Goal: Task Accomplishment & Management: Use online tool/utility

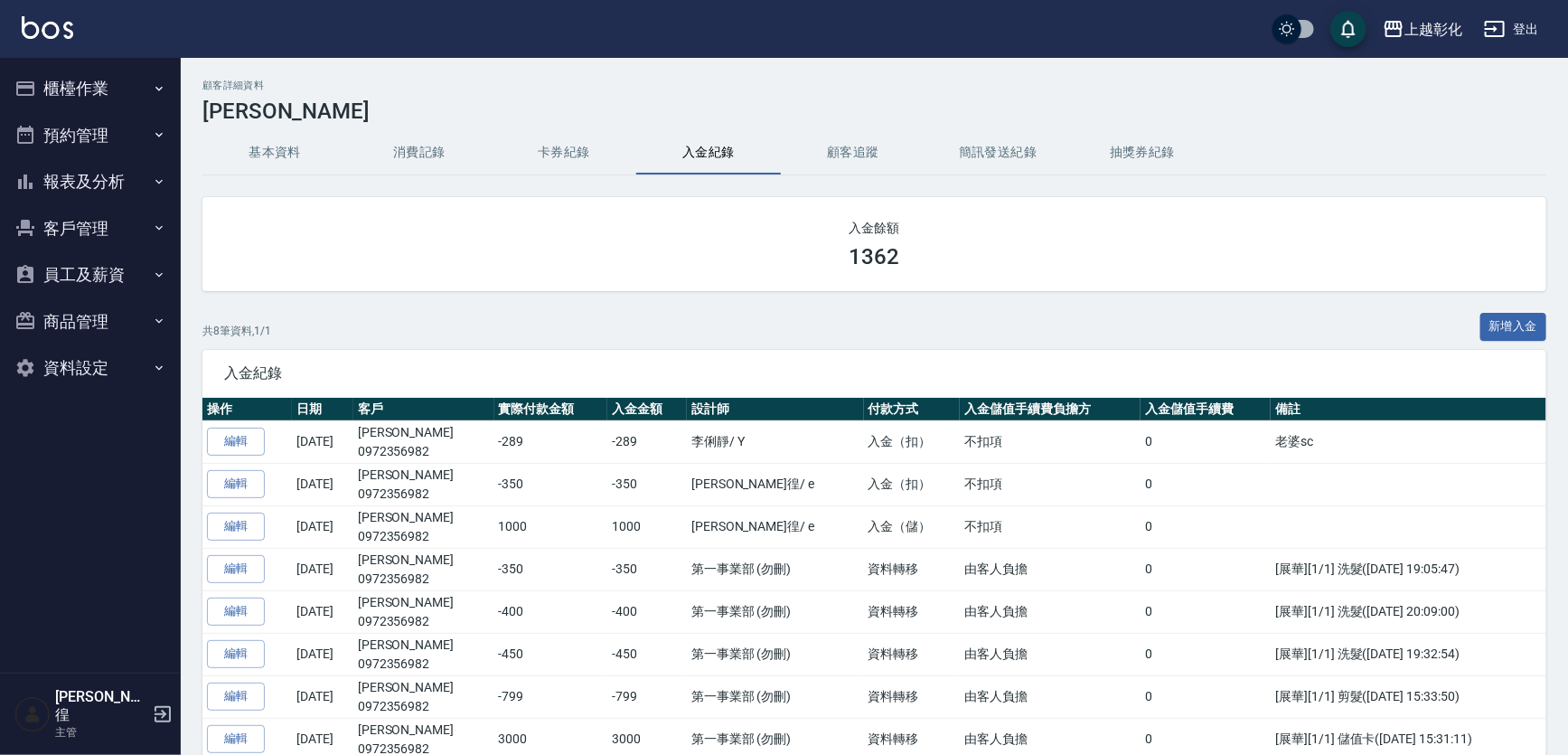
click at [63, 231] on button "客戶管理" at bounding box center [91, 228] width 166 height 47
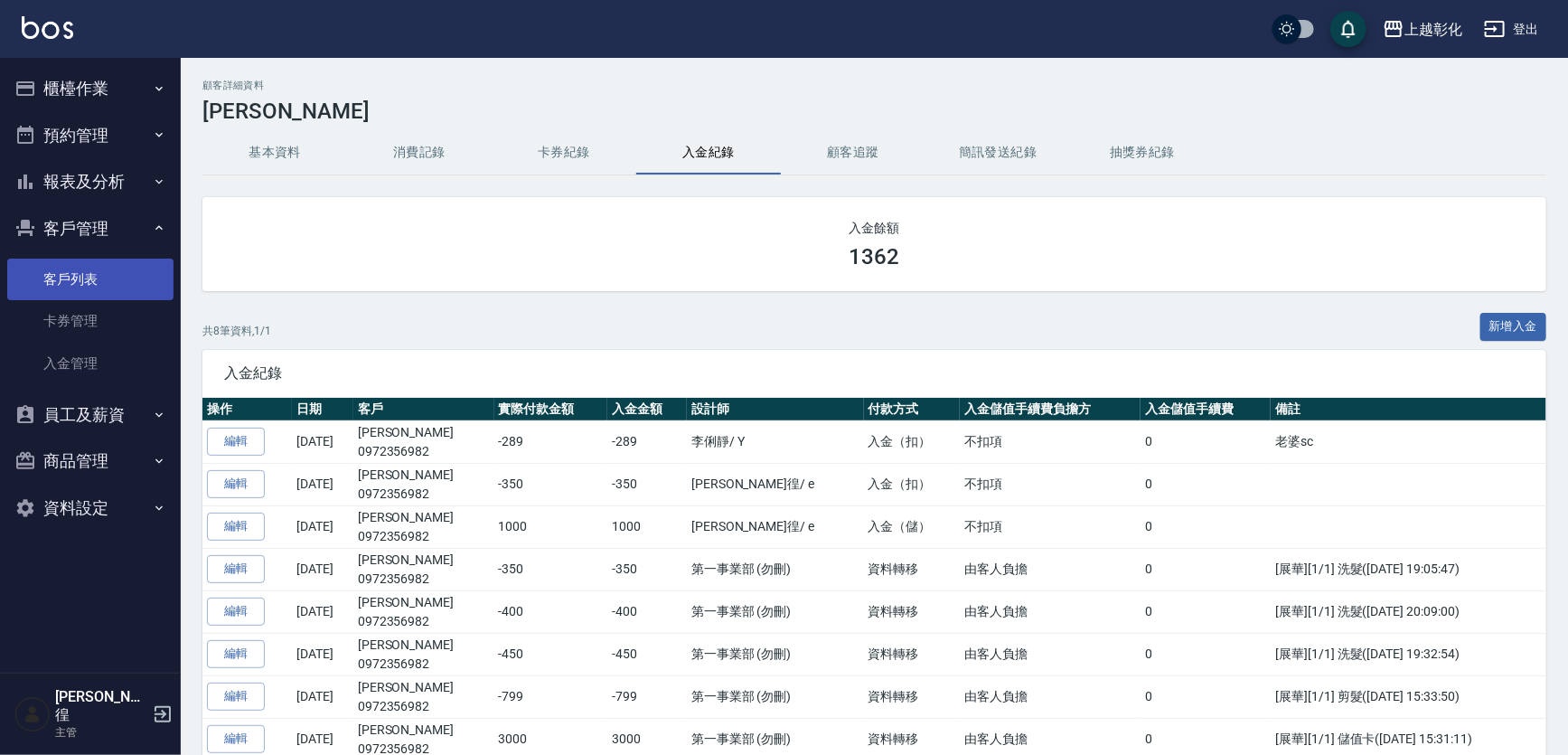
click at [106, 286] on link "客戶列表" at bounding box center [91, 280] width 166 height 42
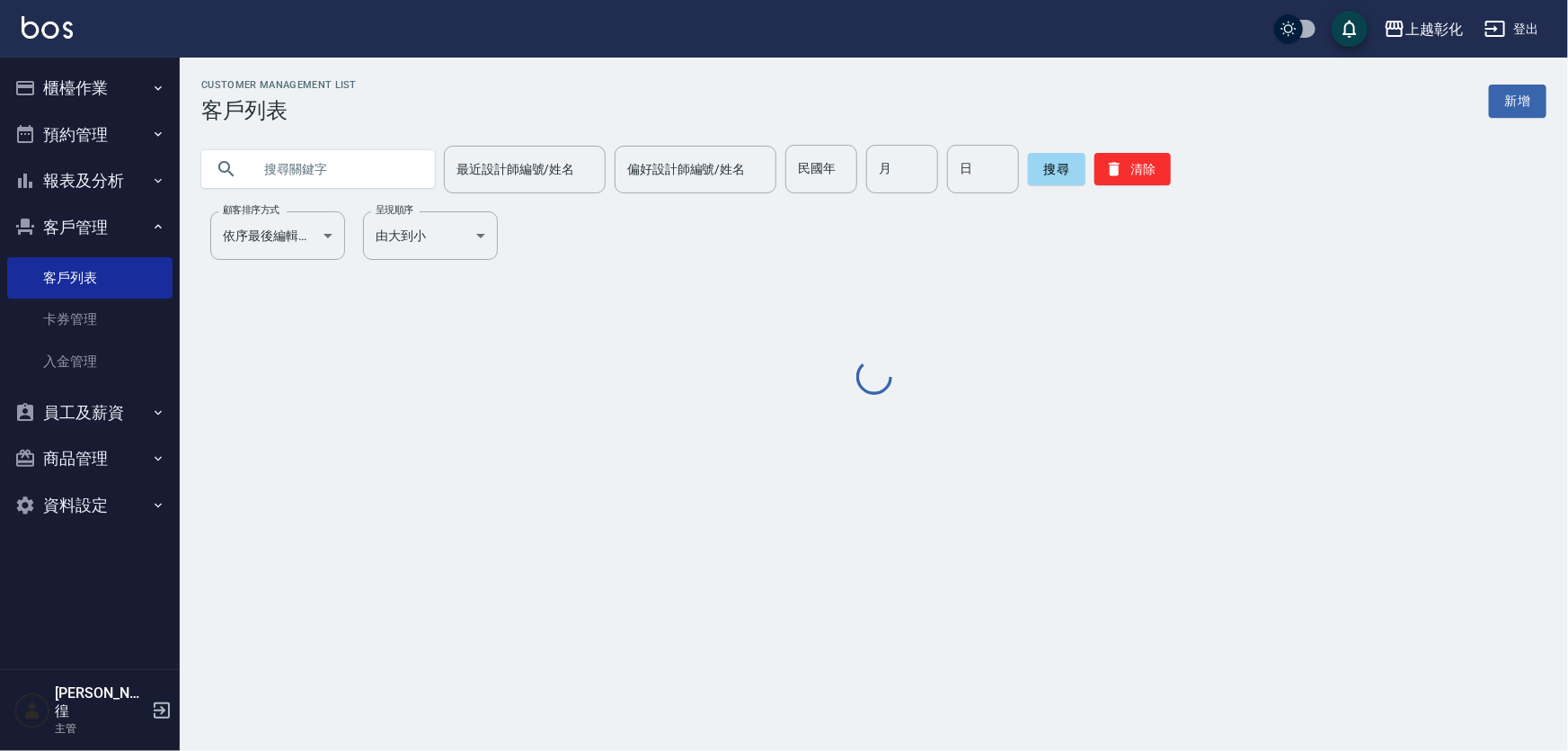
click at [319, 164] on input "text" at bounding box center [336, 168] width 169 height 48
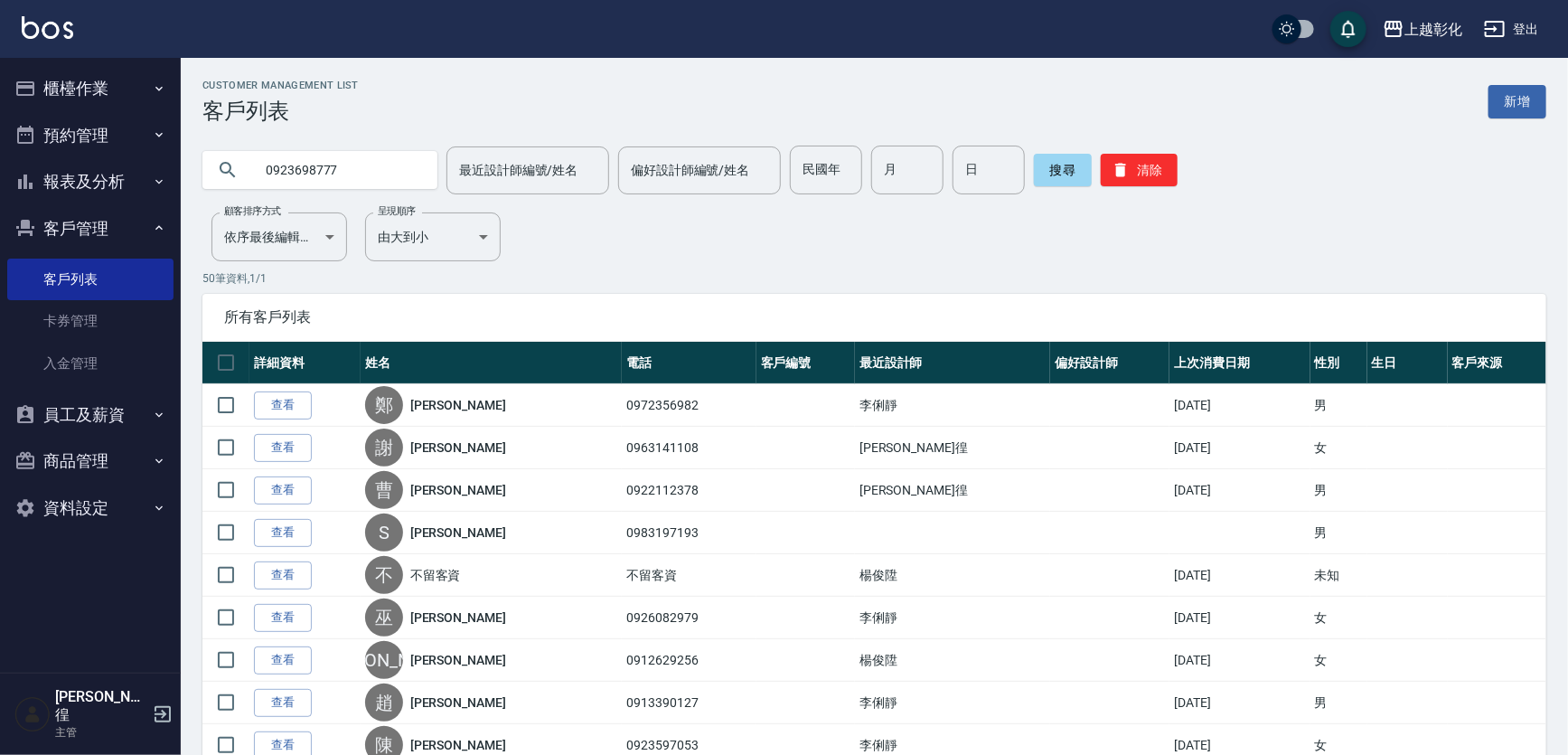
type input "0923698777"
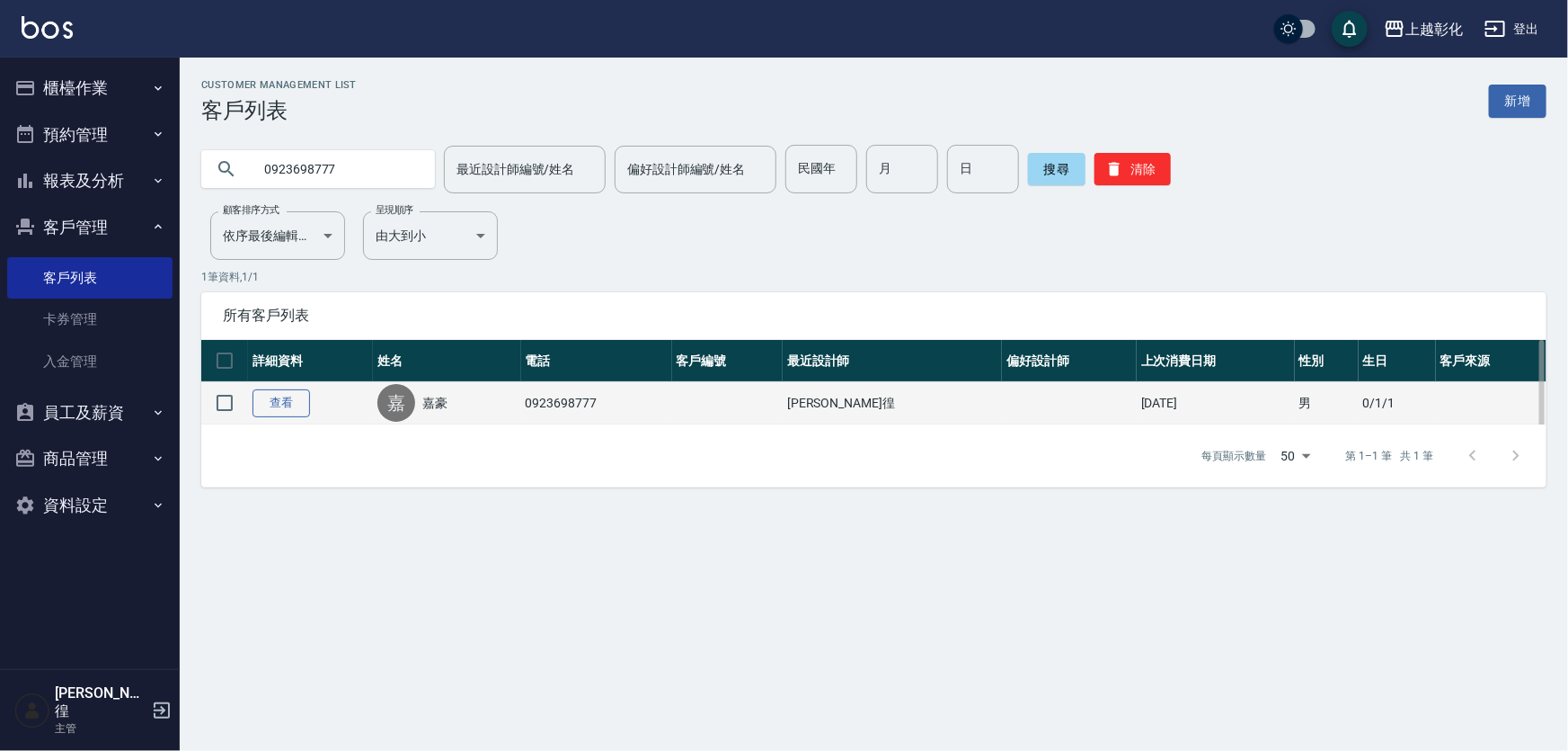
click at [273, 403] on link "查看" at bounding box center [281, 403] width 58 height 28
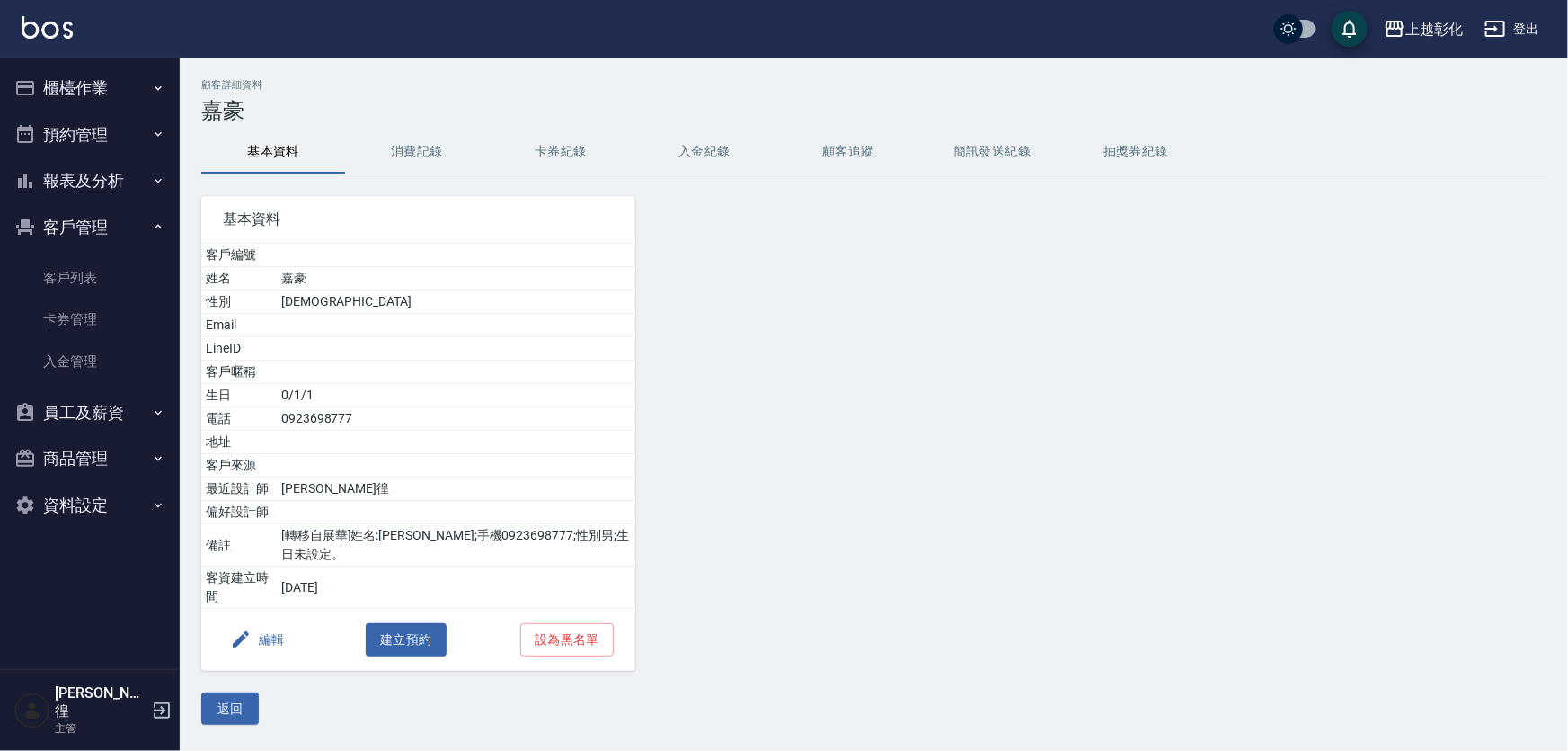
click at [549, 155] on button "卡券紀錄" at bounding box center [561, 151] width 144 height 43
click at [761, 141] on button "入金紀錄" at bounding box center [705, 151] width 144 height 43
click at [737, 151] on button "入金紀錄" at bounding box center [705, 151] width 144 height 43
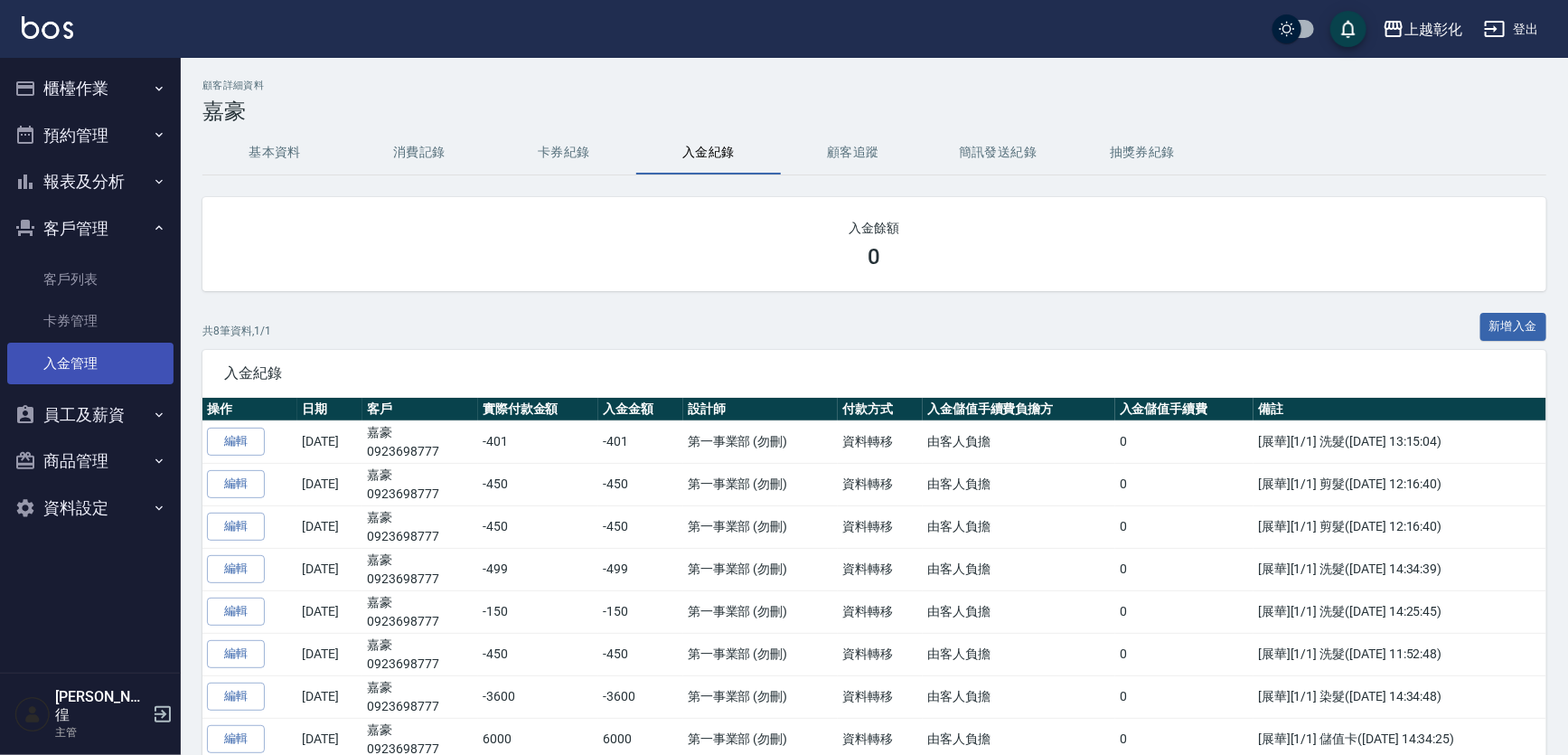
click at [98, 354] on link "入金管理" at bounding box center [91, 364] width 166 height 42
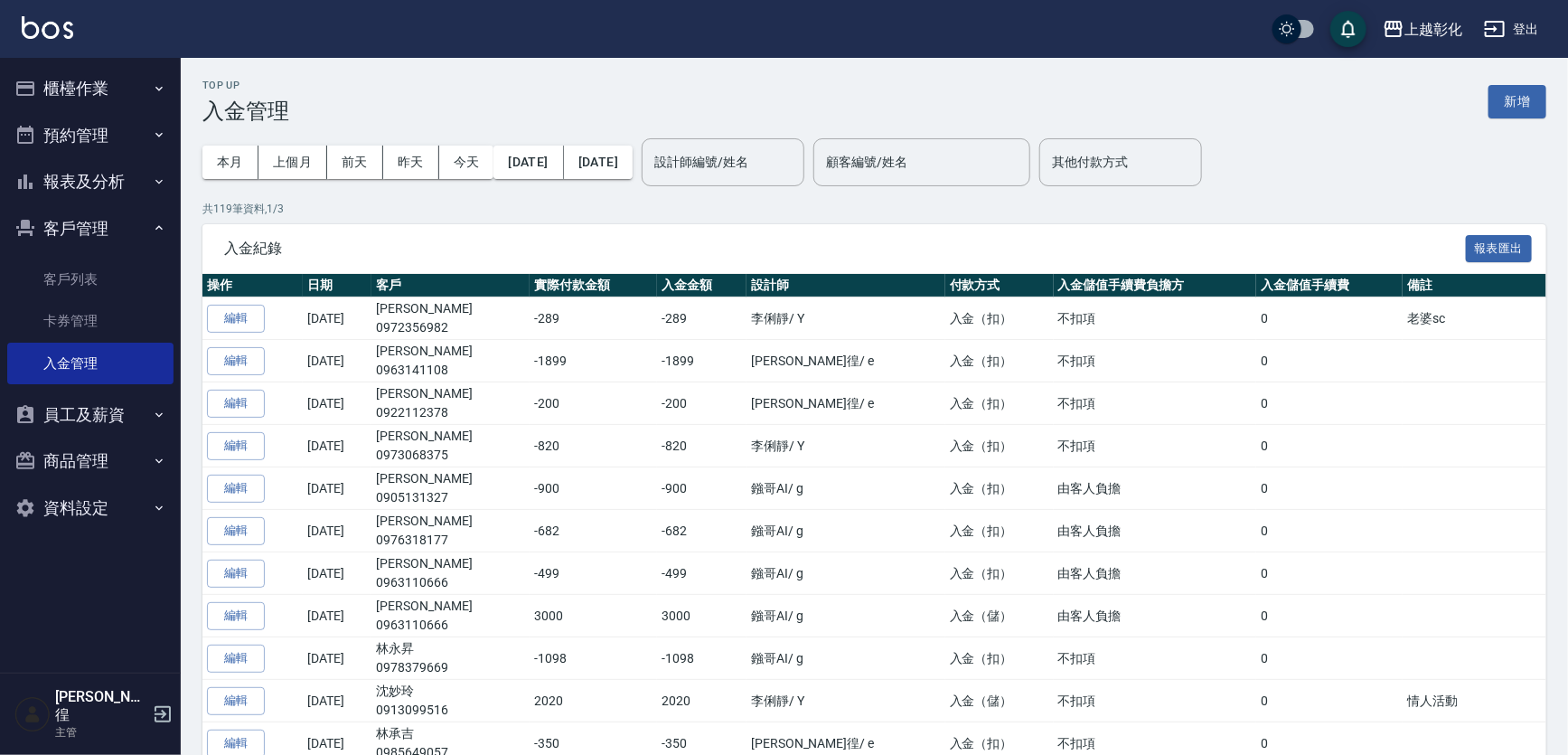
click at [81, 96] on button "櫃檯作業" at bounding box center [91, 88] width 166 height 47
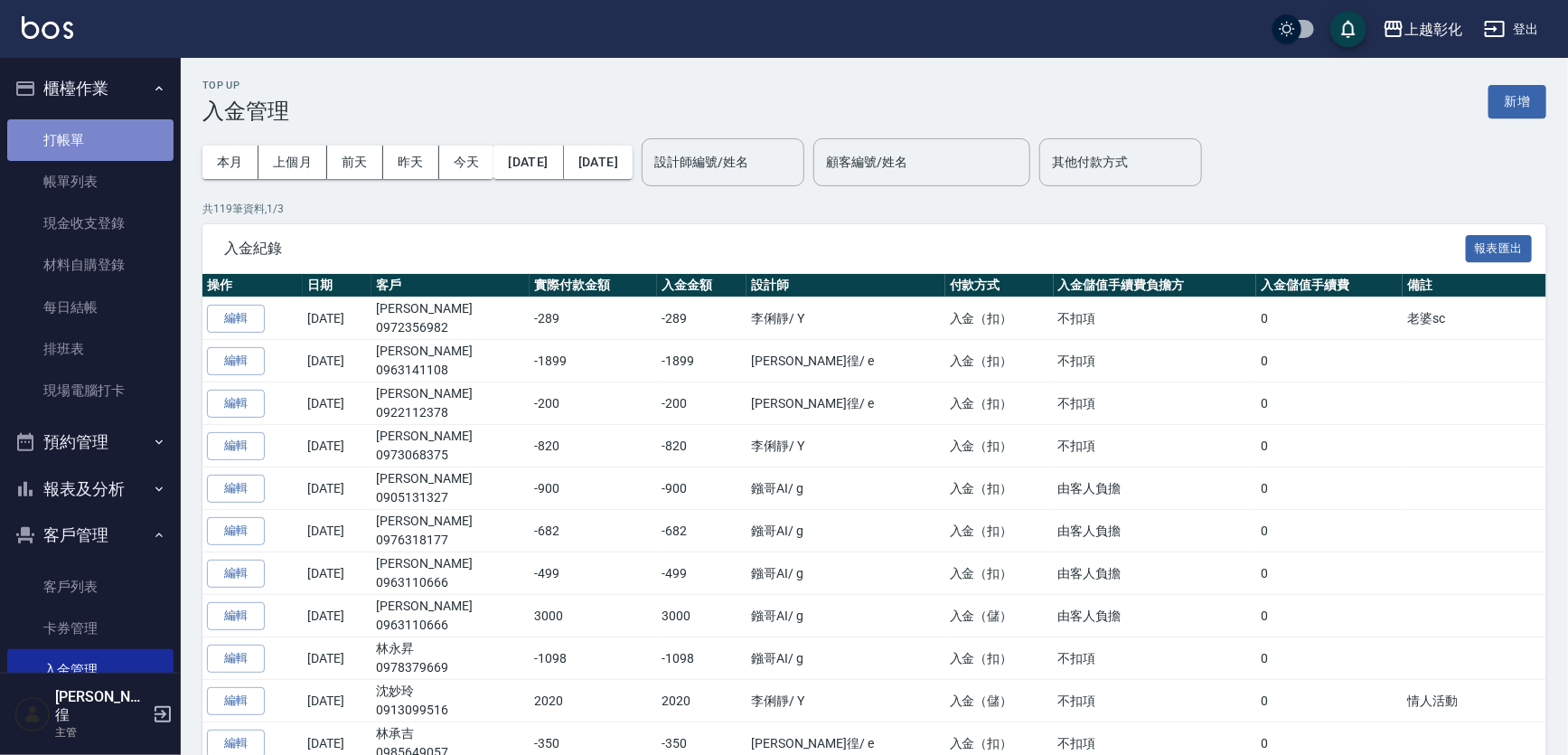
click at [106, 141] on link "打帳單" at bounding box center [91, 140] width 166 height 42
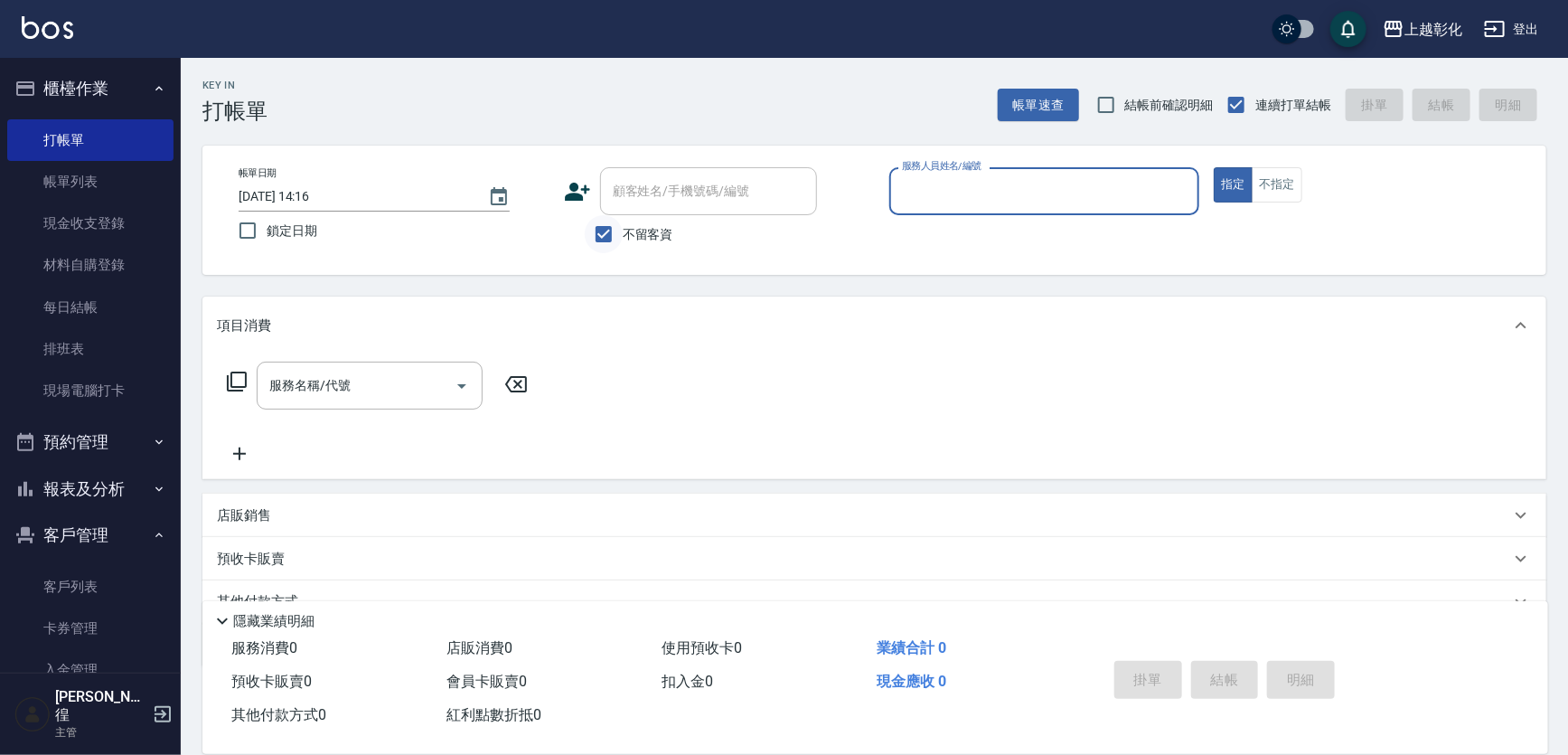
click at [606, 239] on input "不留客資" at bounding box center [604, 234] width 38 height 38
checkbox input "false"
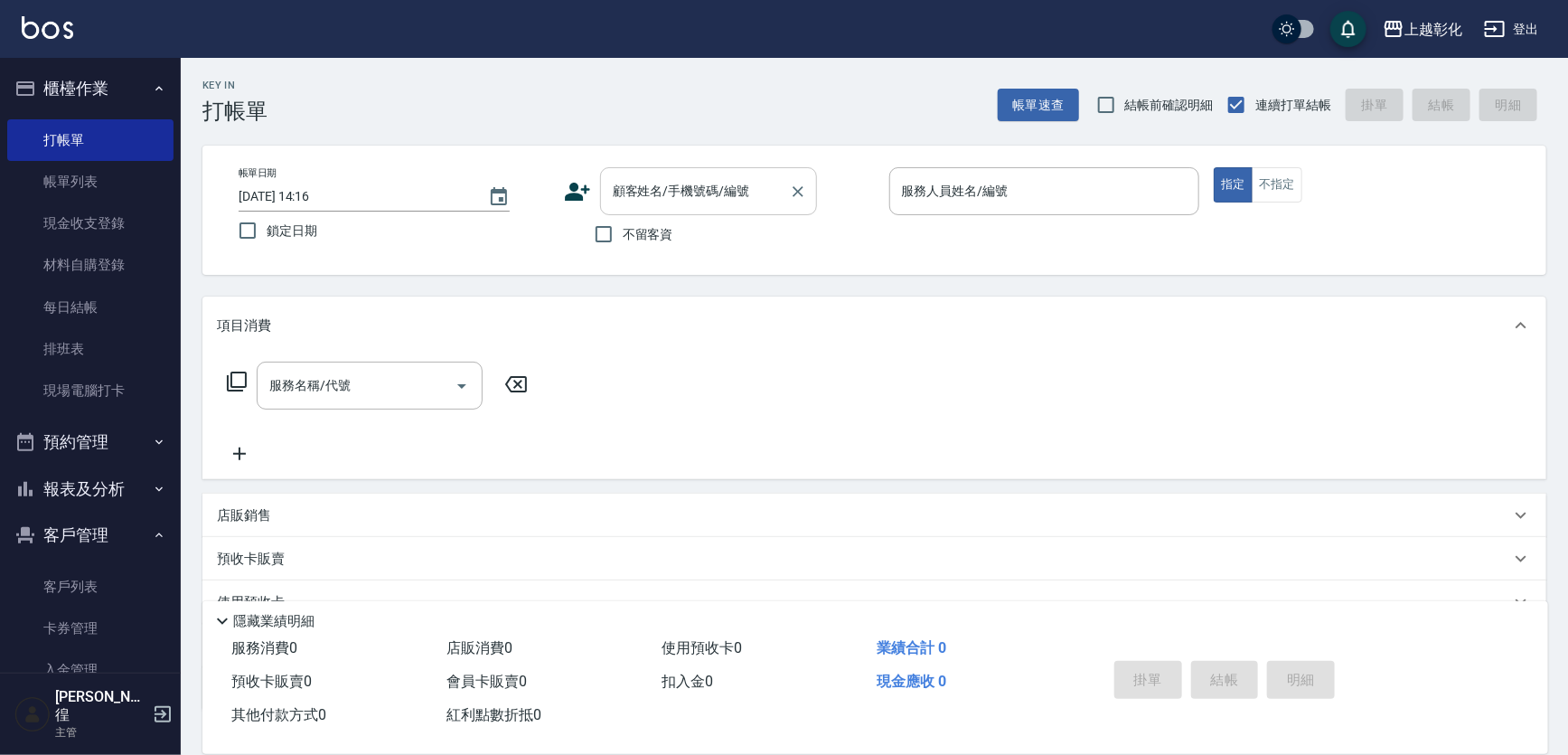
click at [655, 211] on div "顧客姓名/手機號碼/編號" at bounding box center [708, 191] width 217 height 48
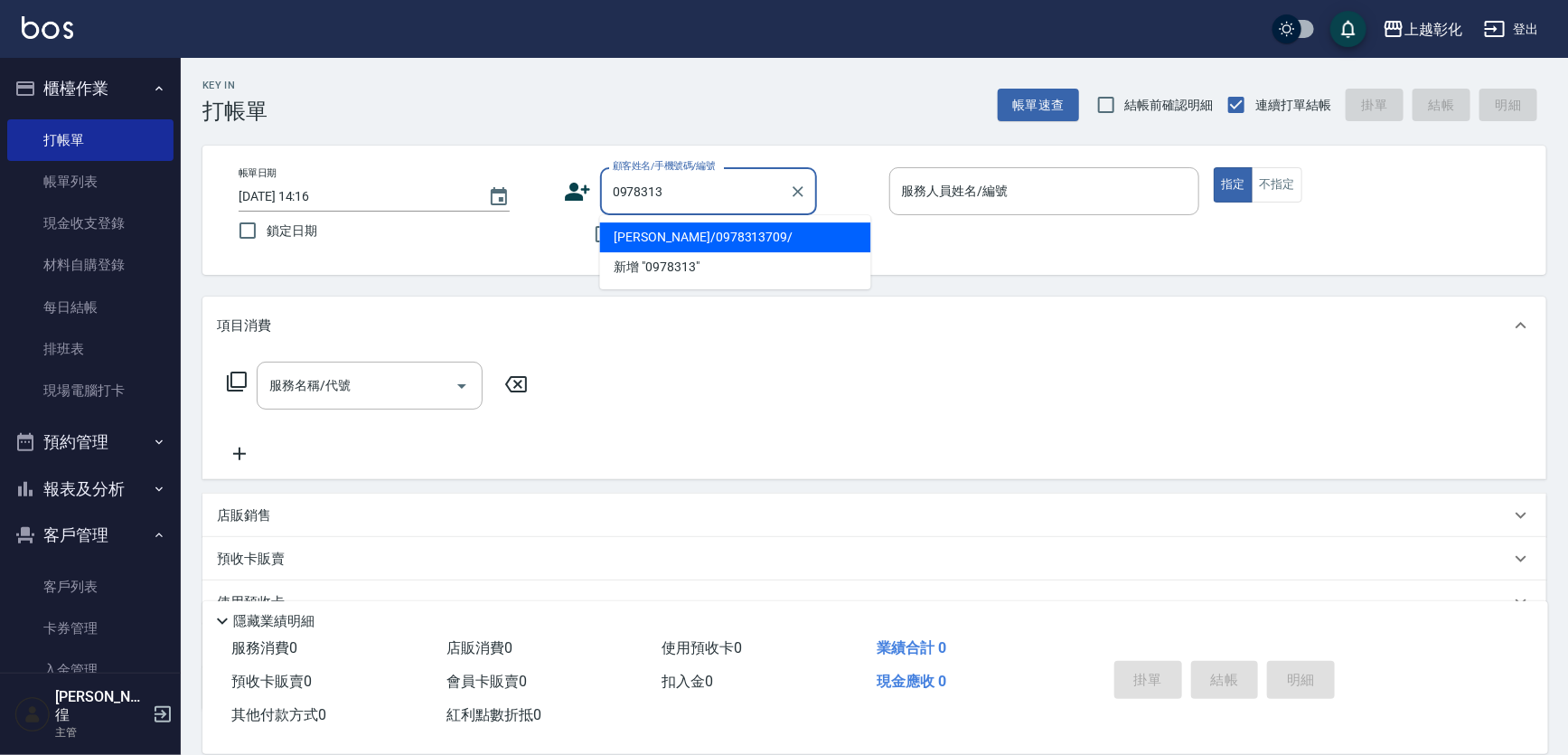
type input "[PERSON_NAME]/0978313709/"
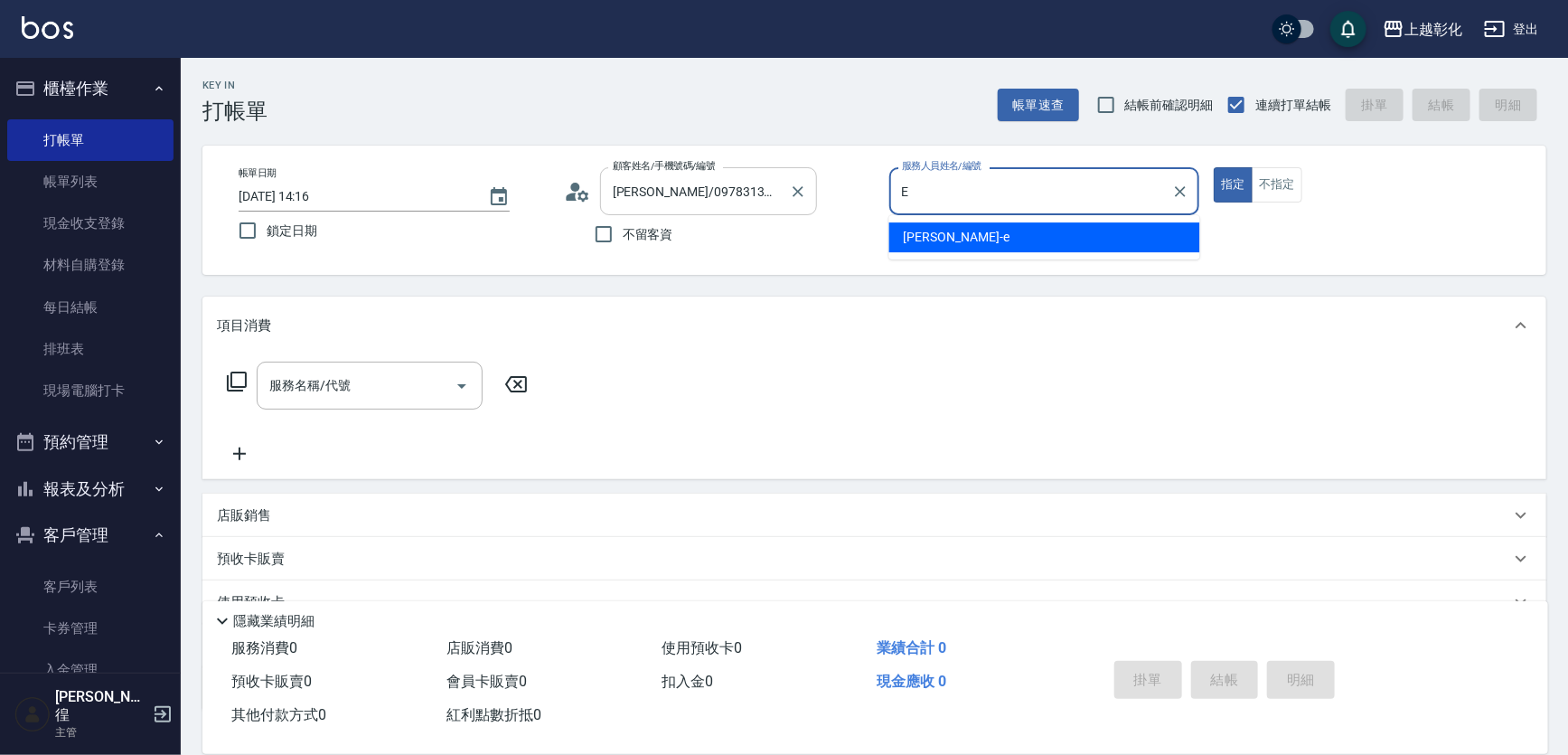
type input "[PERSON_NAME]-e"
type button "true"
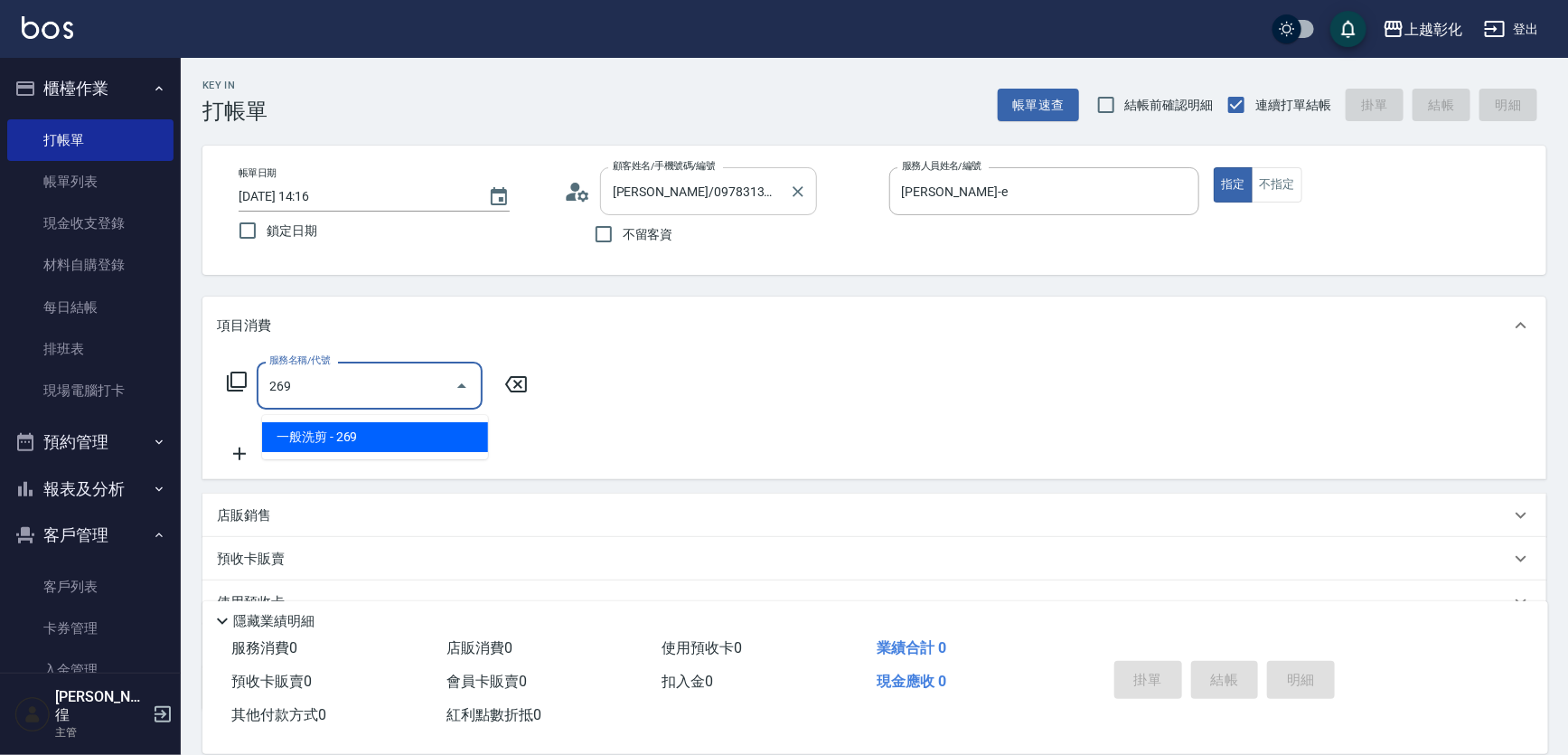
type input "一般洗剪(269)"
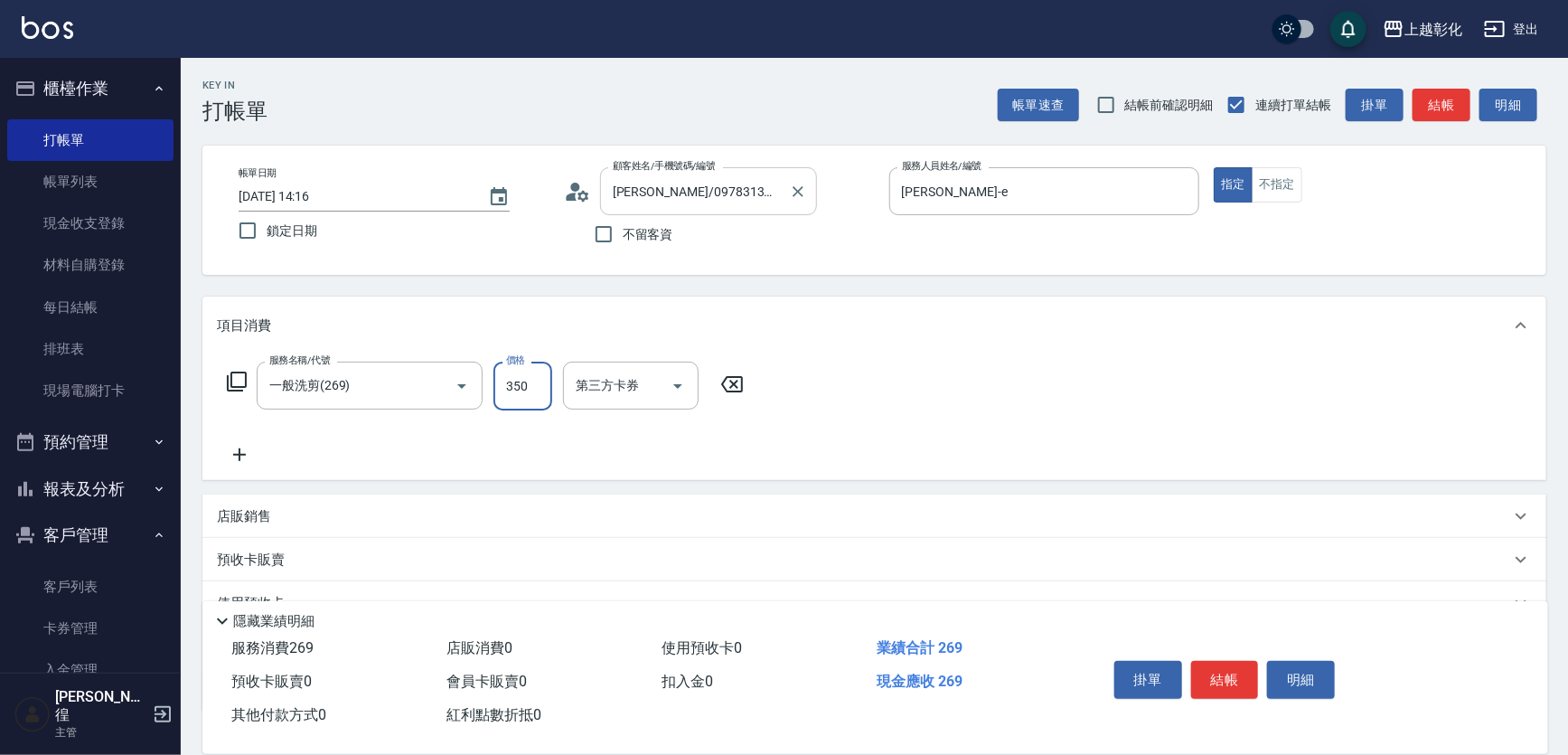
type input "350"
type input "[PERSON_NAME]-41"
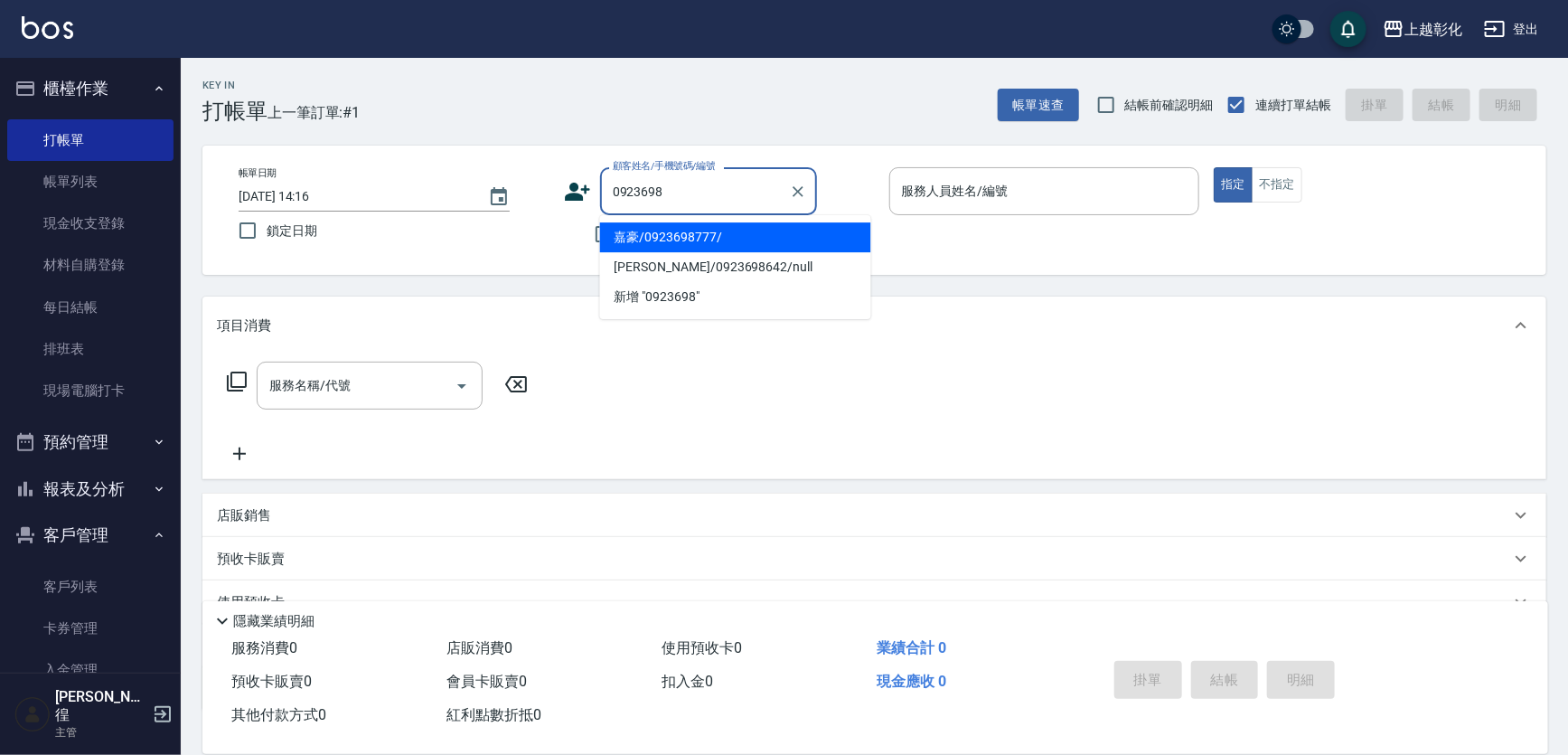
type input "嘉豪/0923698777/"
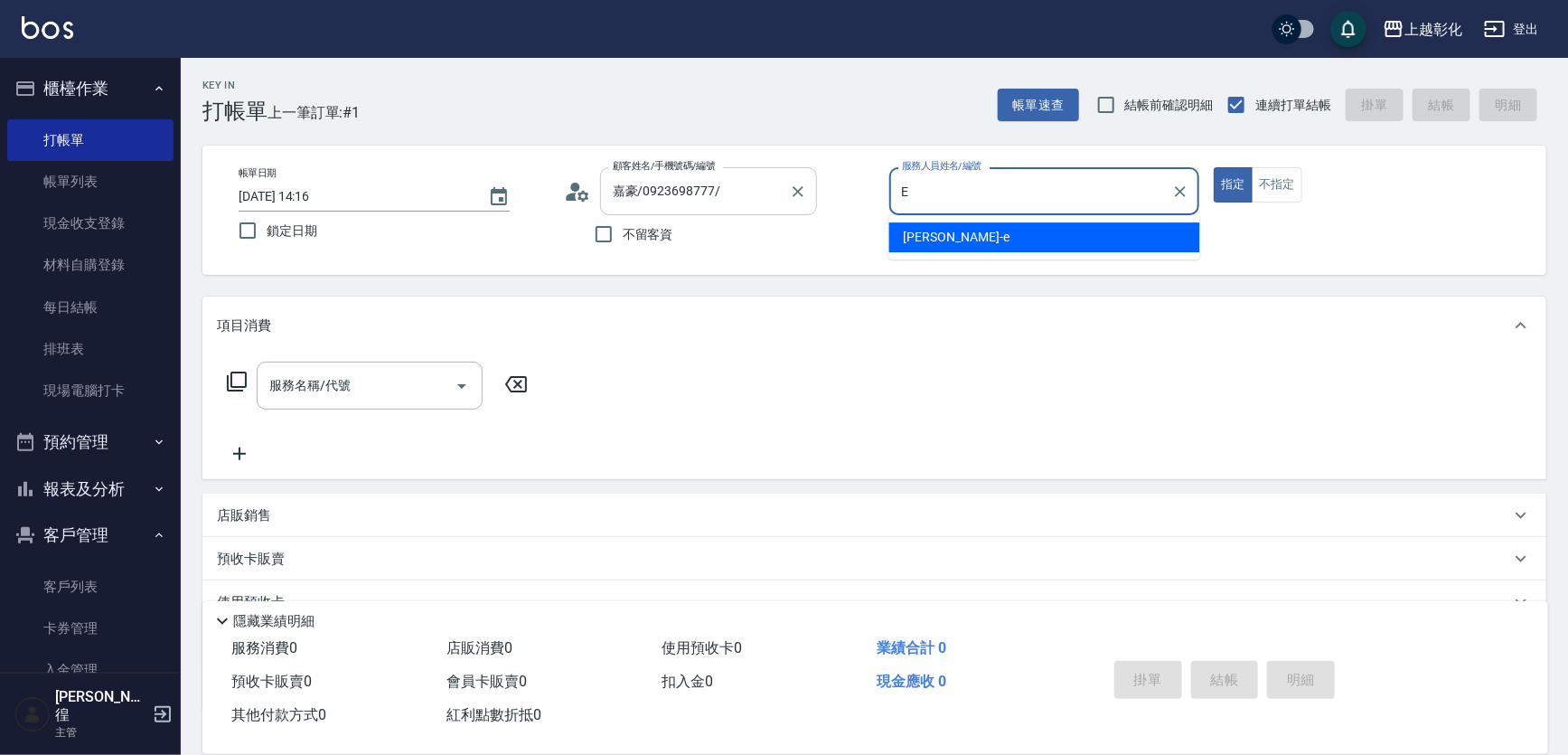
type input "[PERSON_NAME]-e"
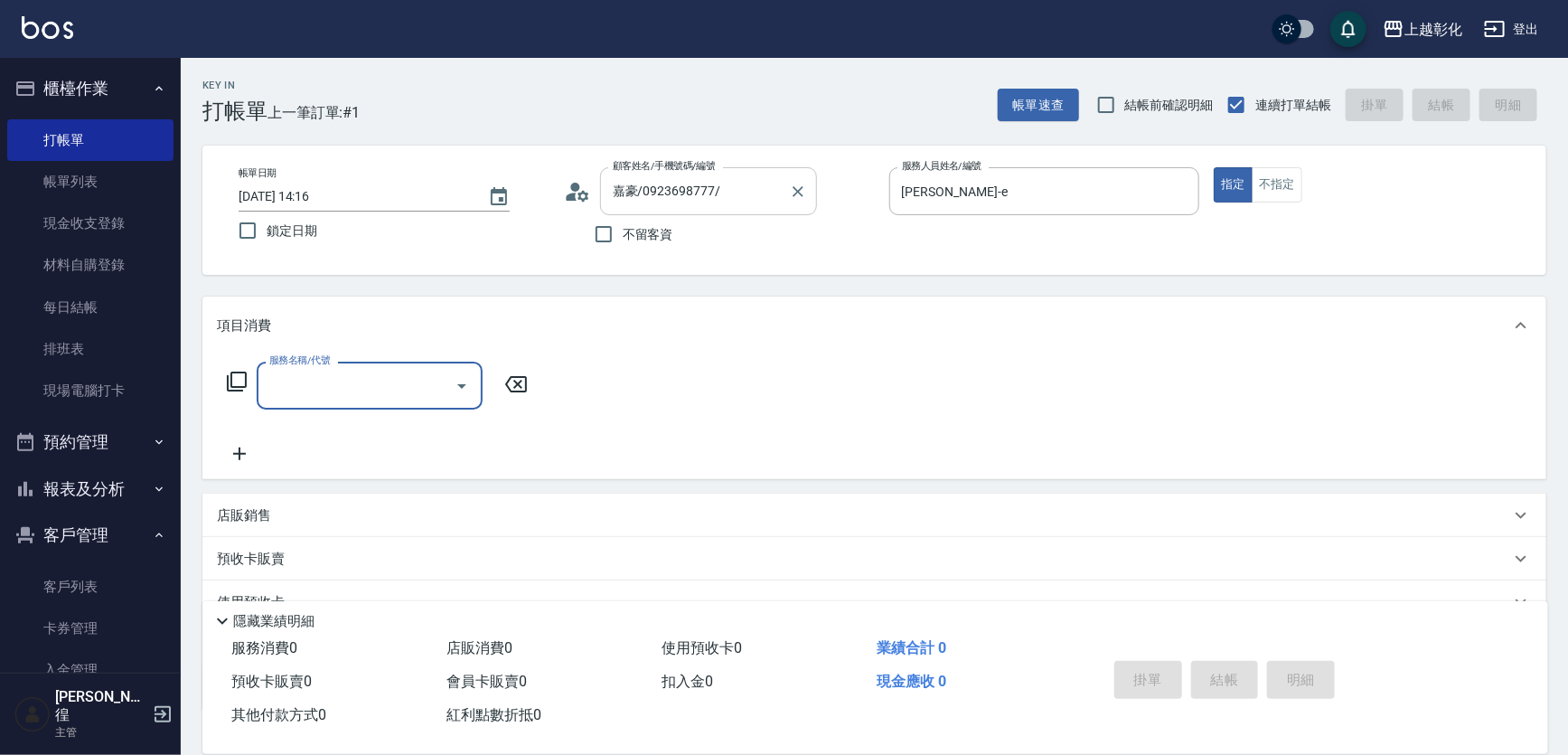
type input "ㄎ"
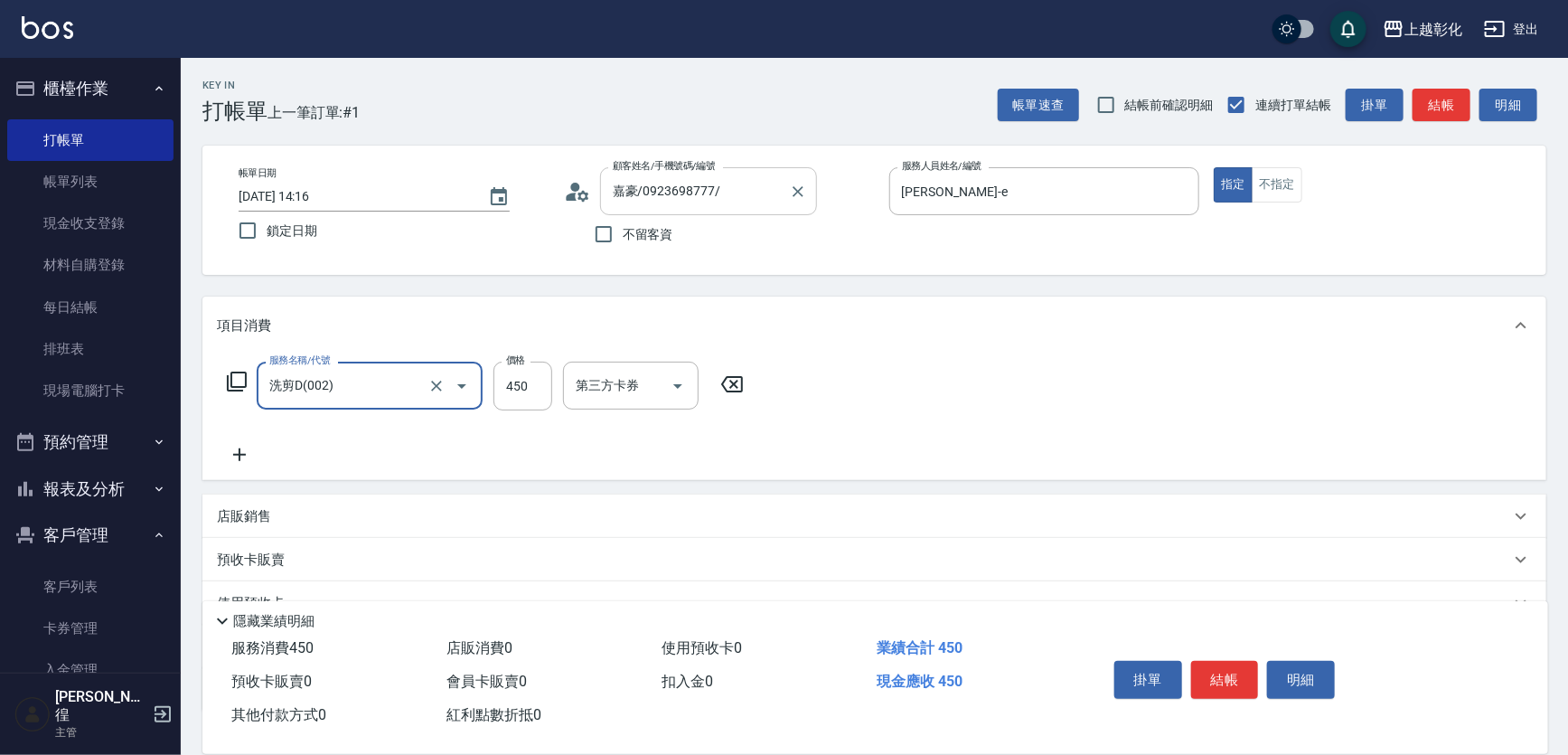
type input "洗剪D(002)"
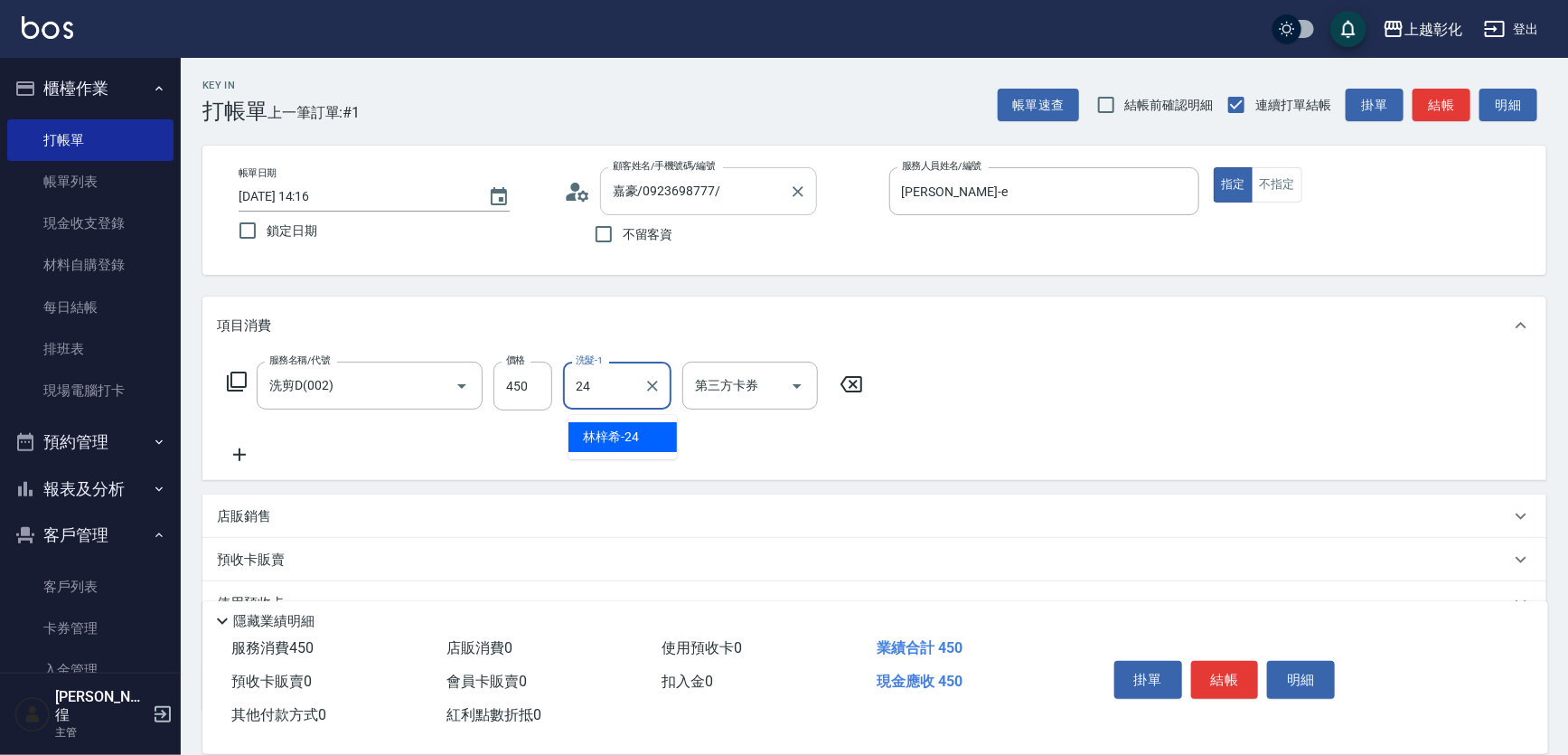
type input "[PERSON_NAME]-24"
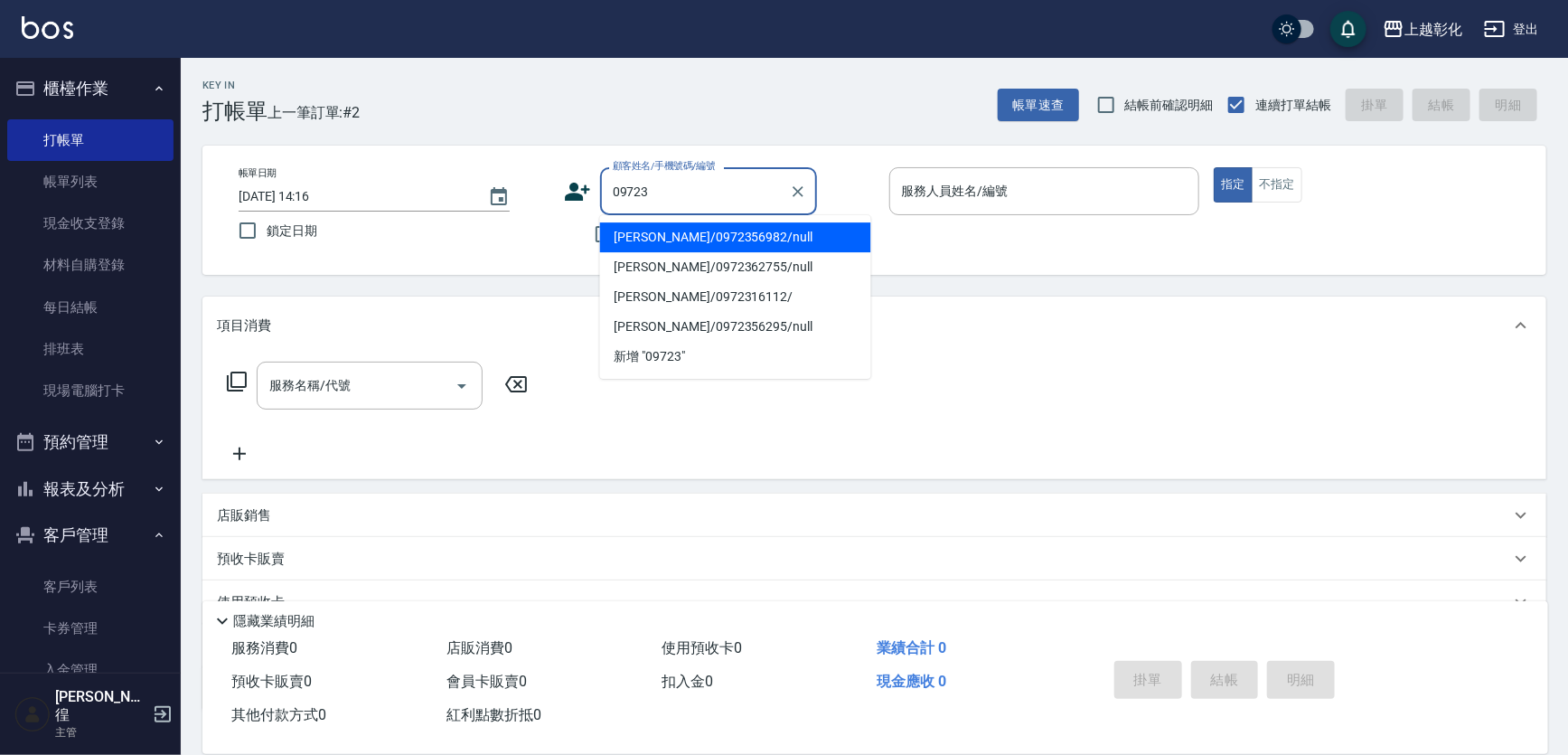
type input "[PERSON_NAME]/0972356982/null"
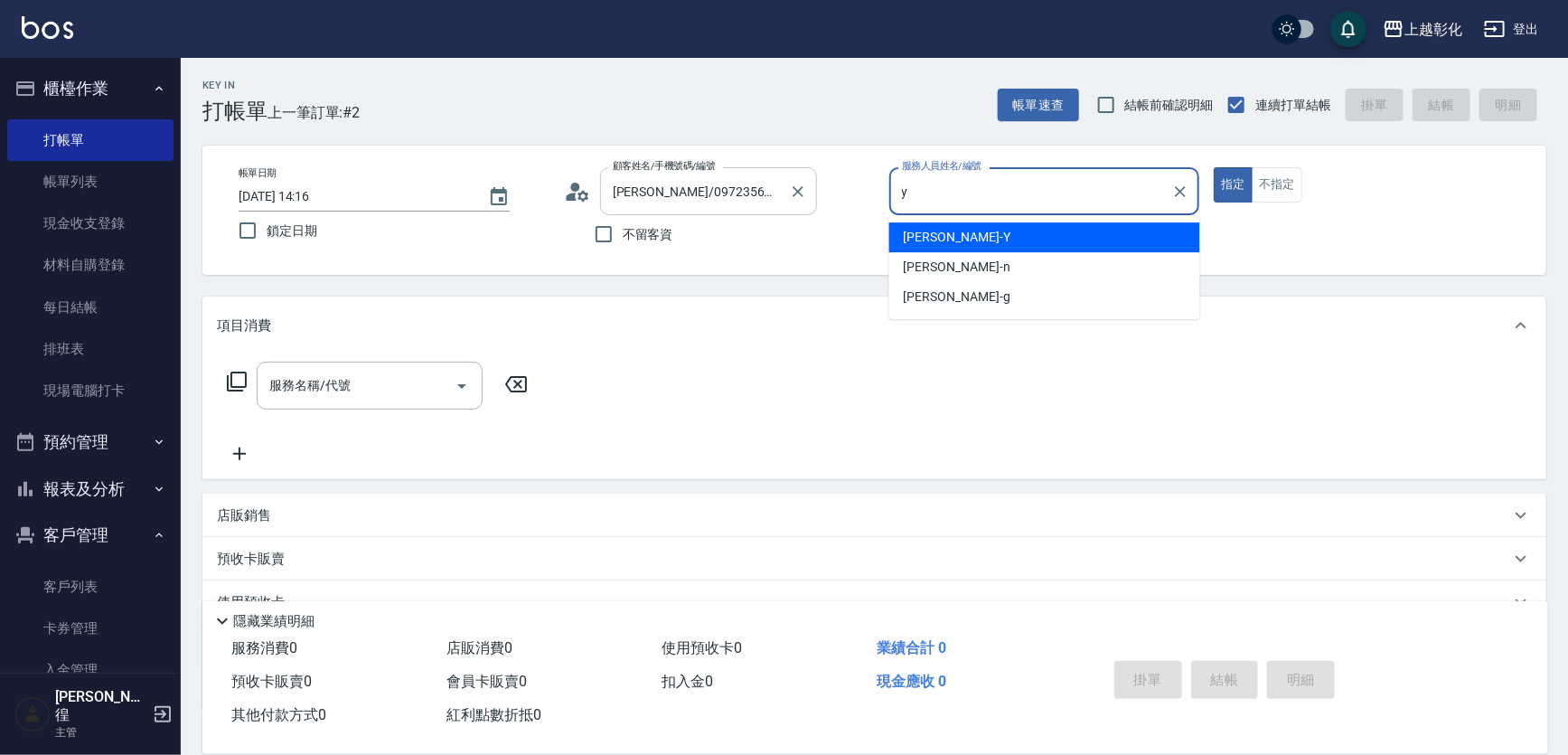
type input "[PERSON_NAME]-Y"
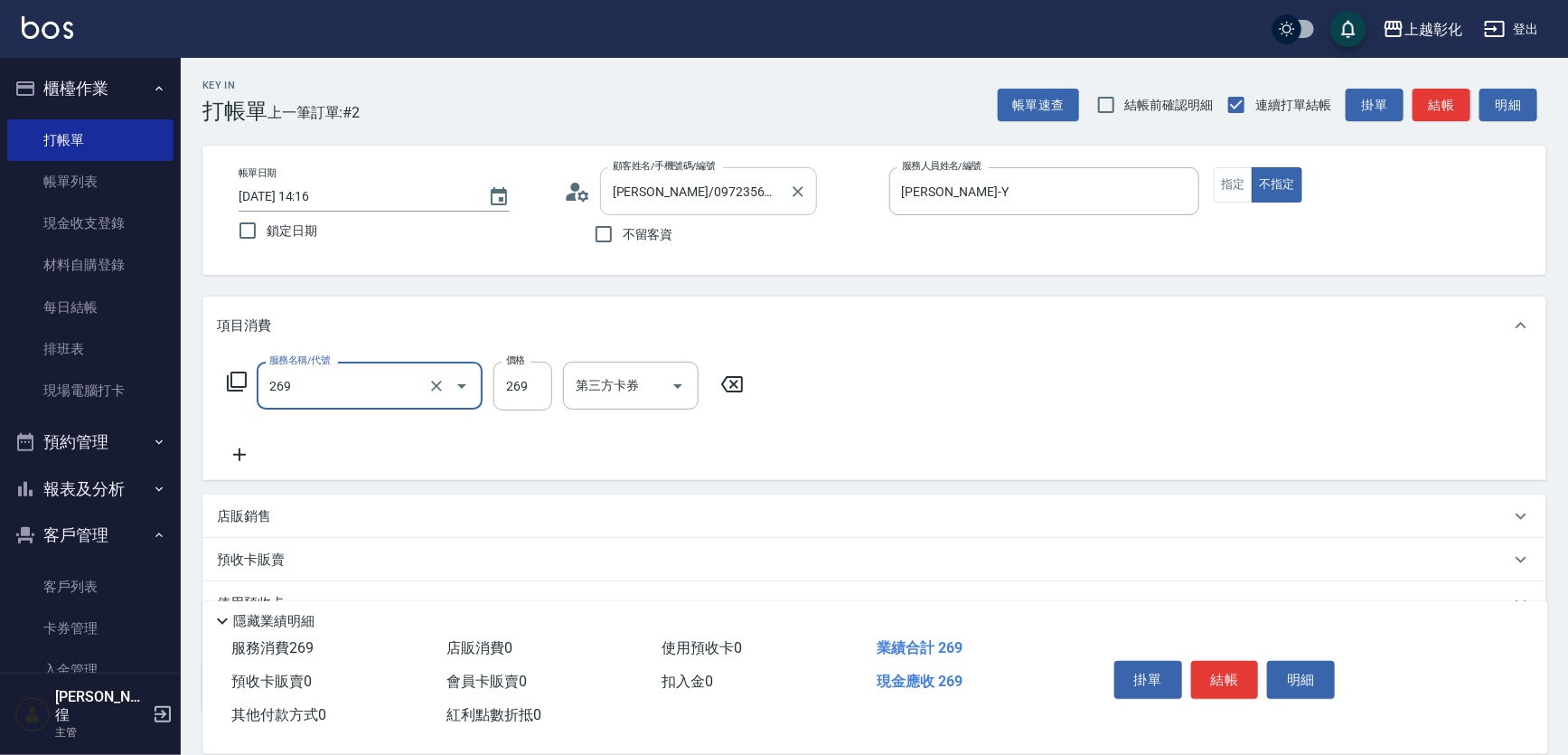
type input "一般洗剪(269)"
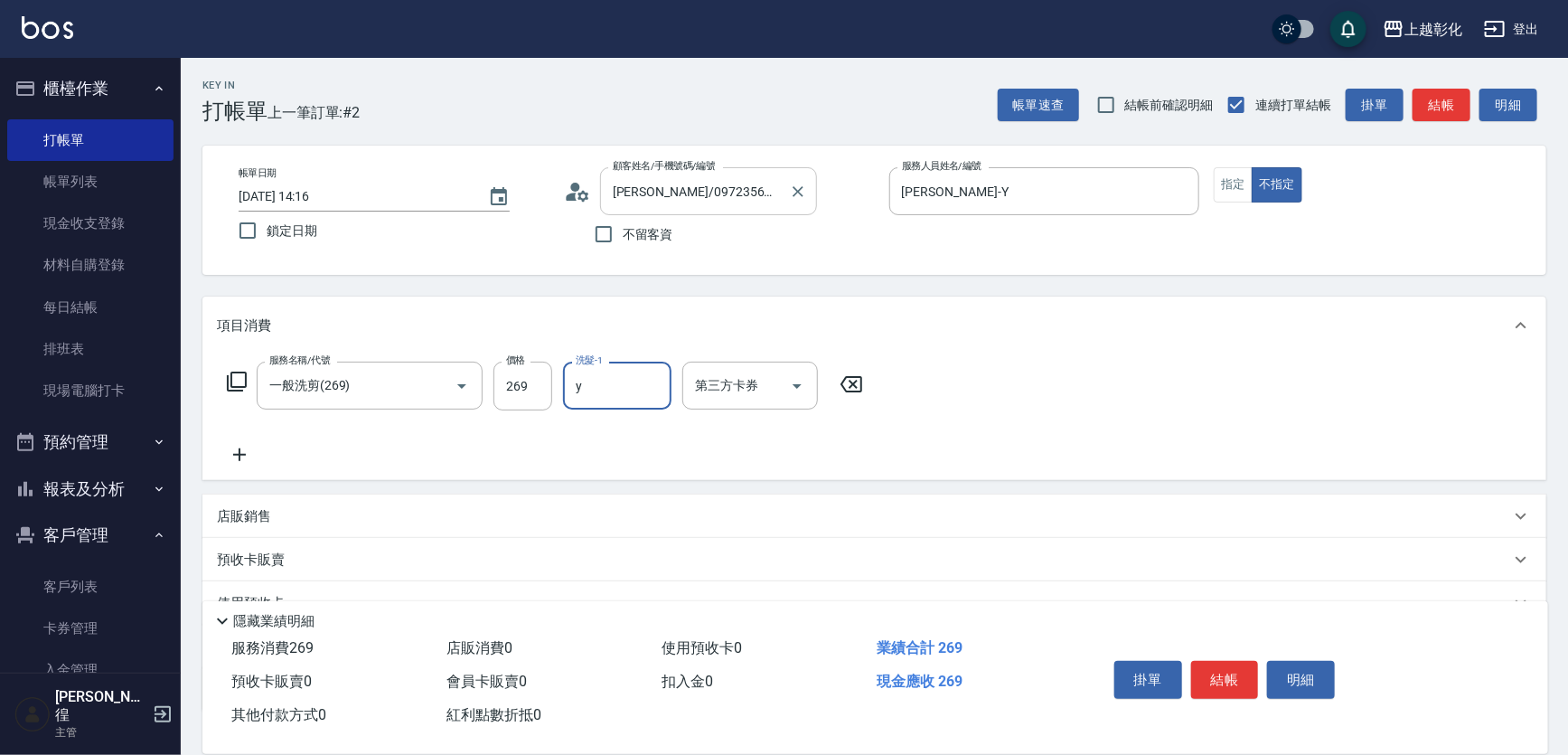
type input "[PERSON_NAME]-Y"
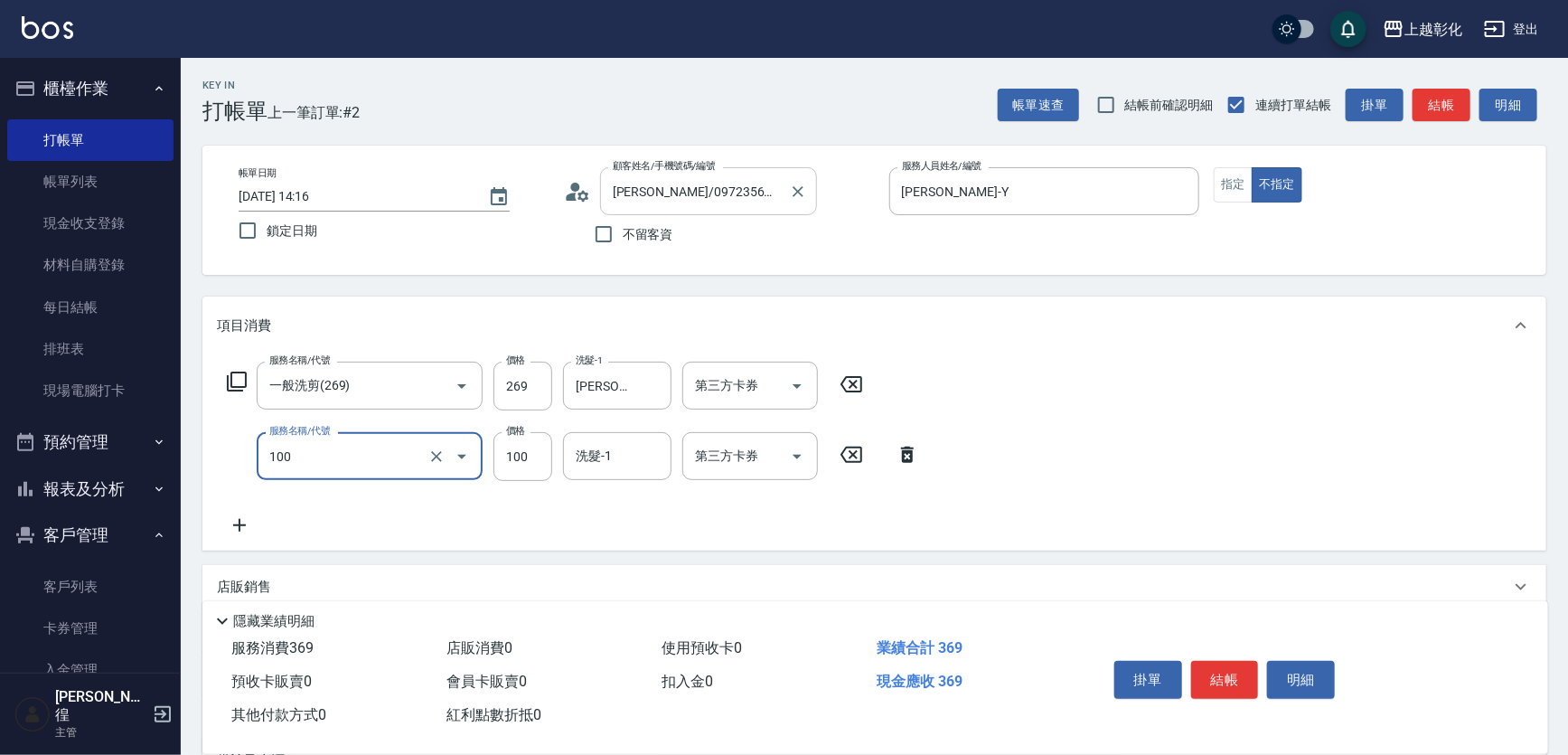
type input "洗髮(100)"
type input "0"
click at [723, 388] on div "第三方卡券 第三方卡券" at bounding box center [750, 386] width 136 height 48
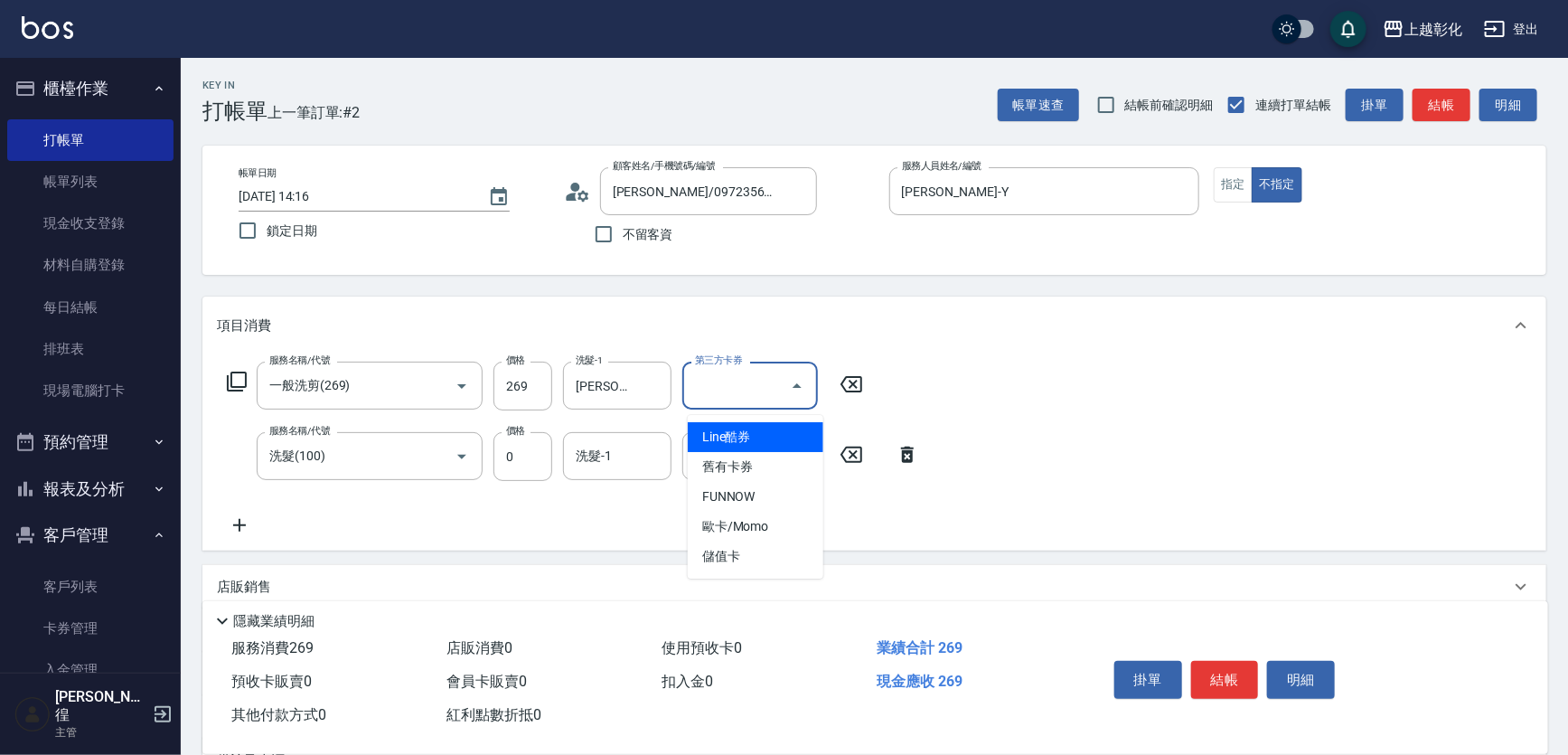
click at [818, 396] on div "第三方卡券" at bounding box center [750, 386] width 136 height 48
click at [794, 387] on icon "Open" at bounding box center [797, 386] width 22 height 22
click at [714, 559] on span "儲值卡" at bounding box center [756, 556] width 136 height 30
type input "儲值卡"
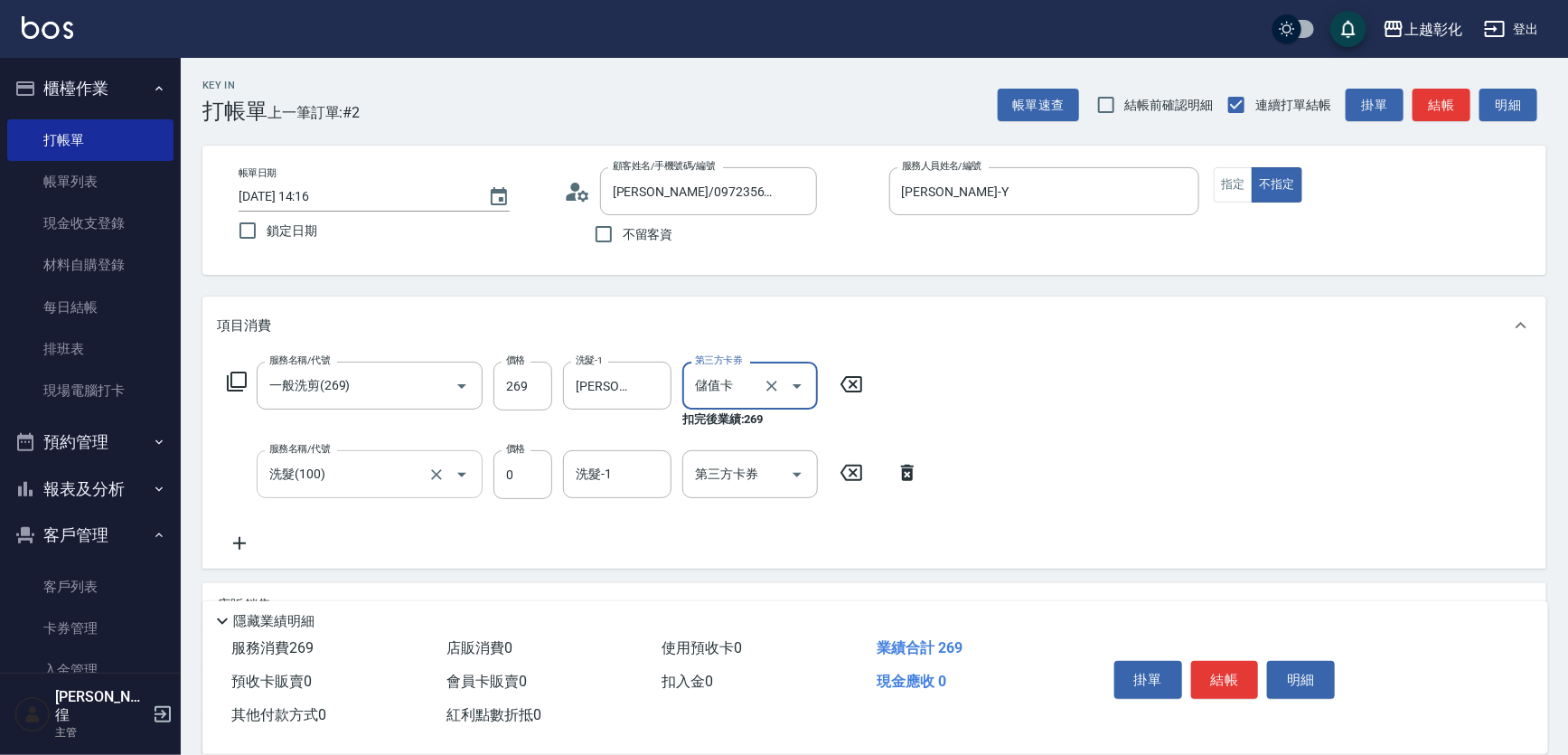
click at [355, 468] on input "洗髮(100)" at bounding box center [344, 473] width 159 height 31
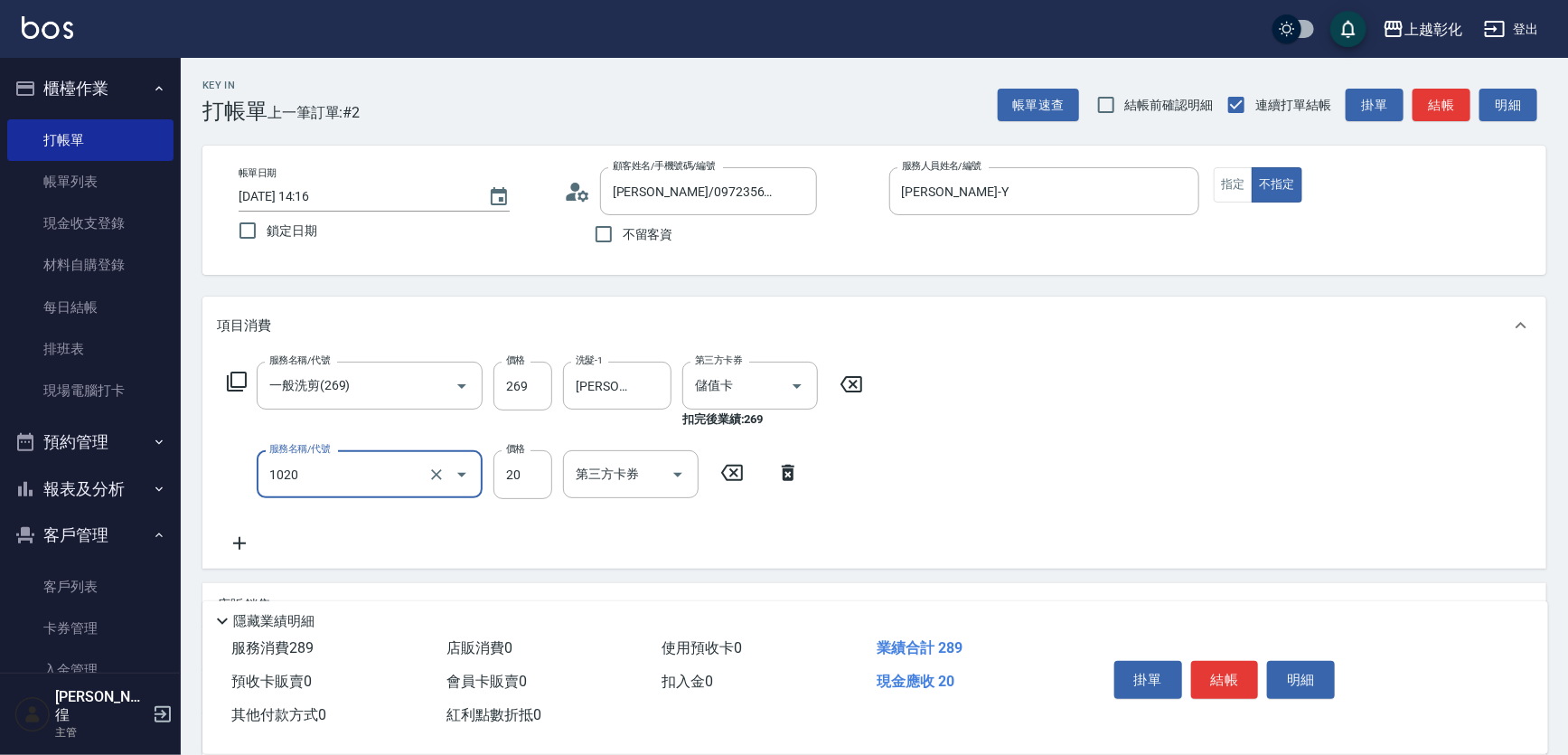
type input "潤絲(1020)"
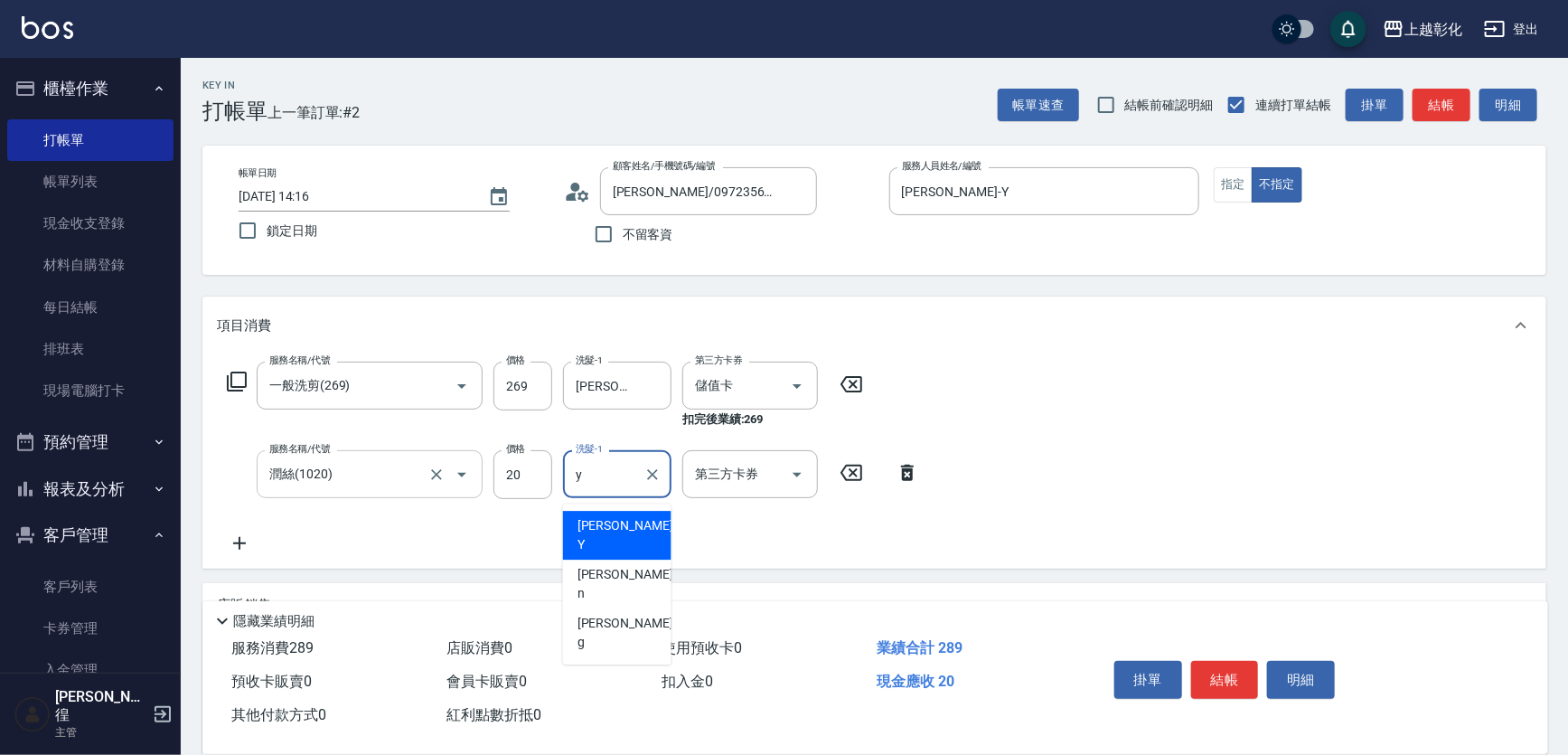
type input "[PERSON_NAME]-Y"
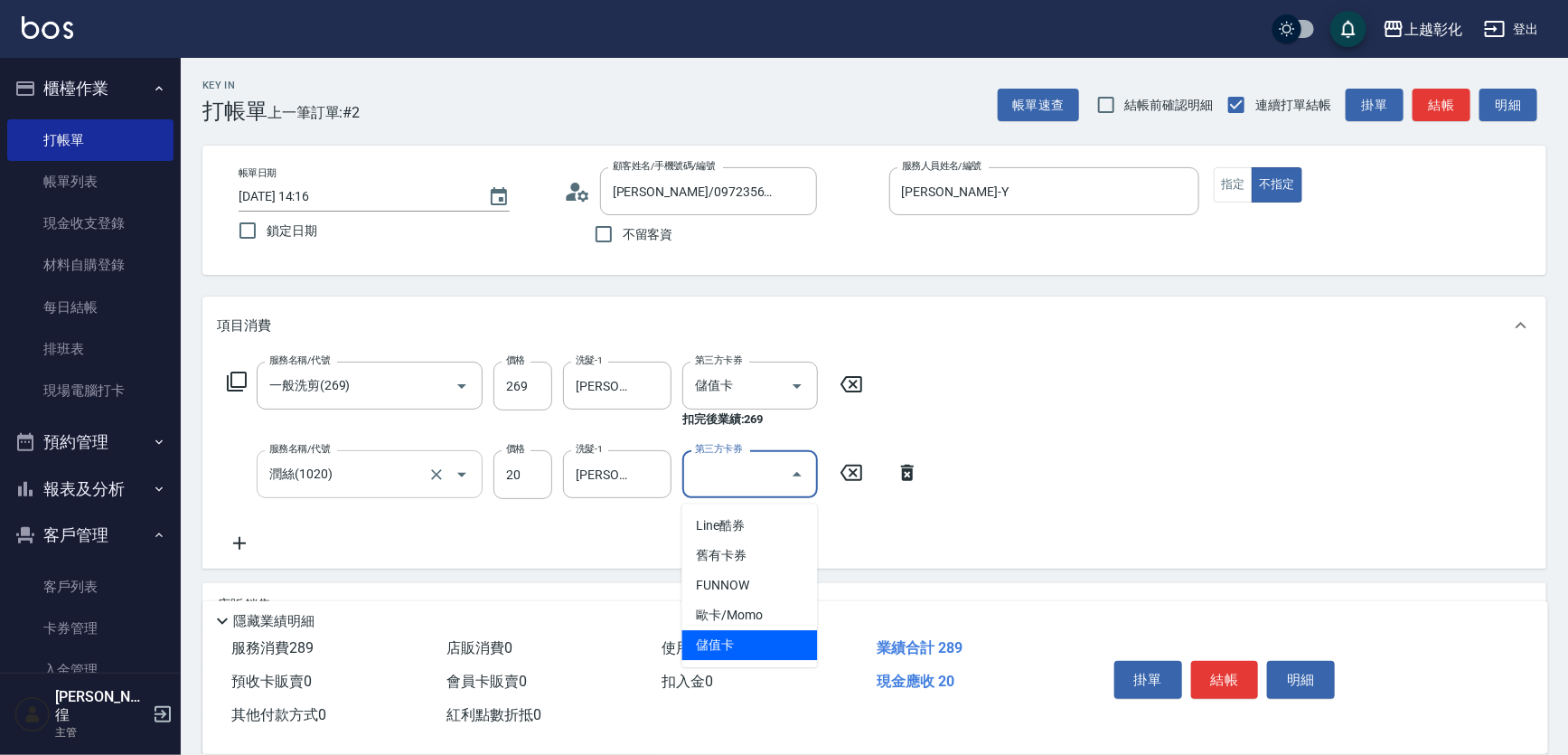
type input "儲值卡"
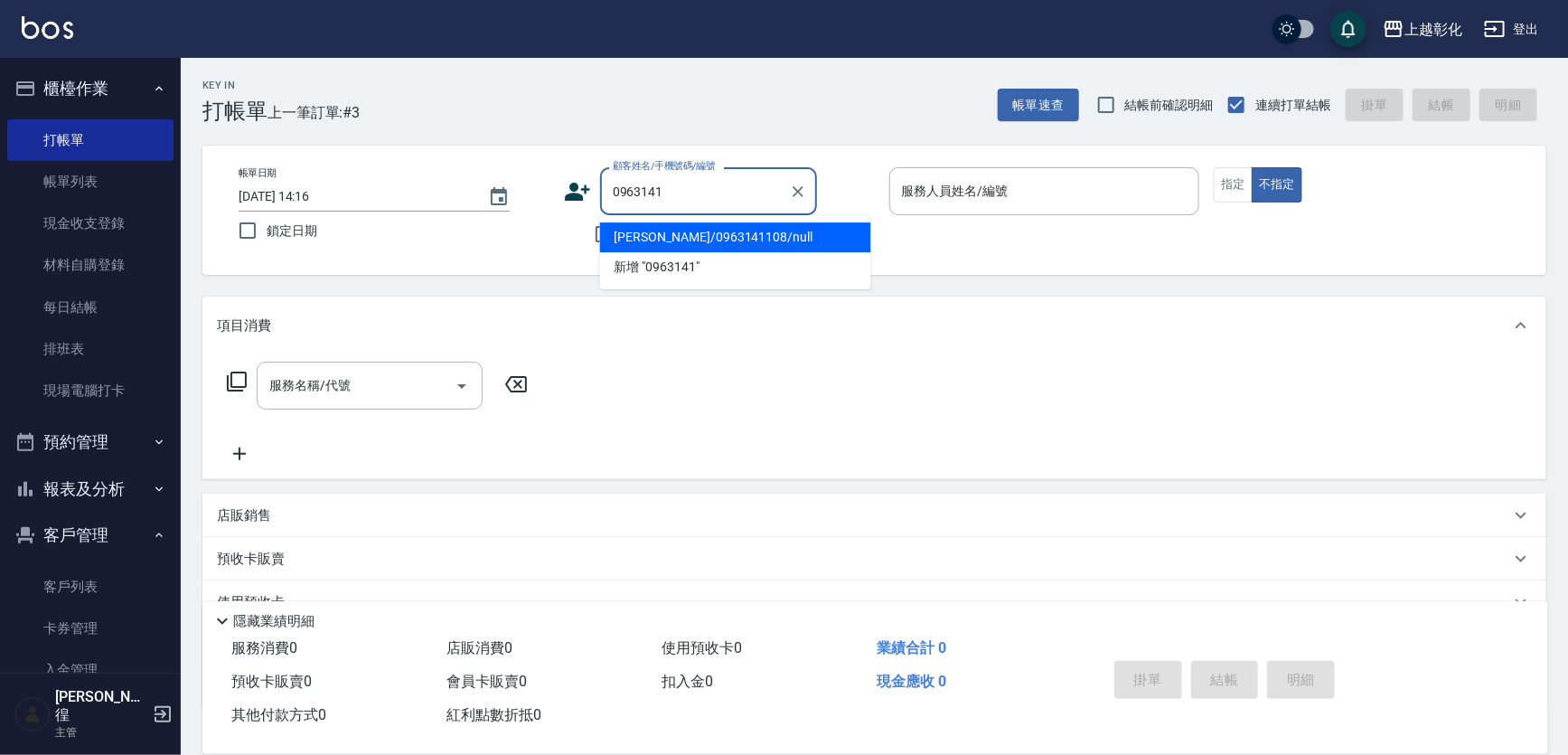
type input "[PERSON_NAME]/0963141108/null"
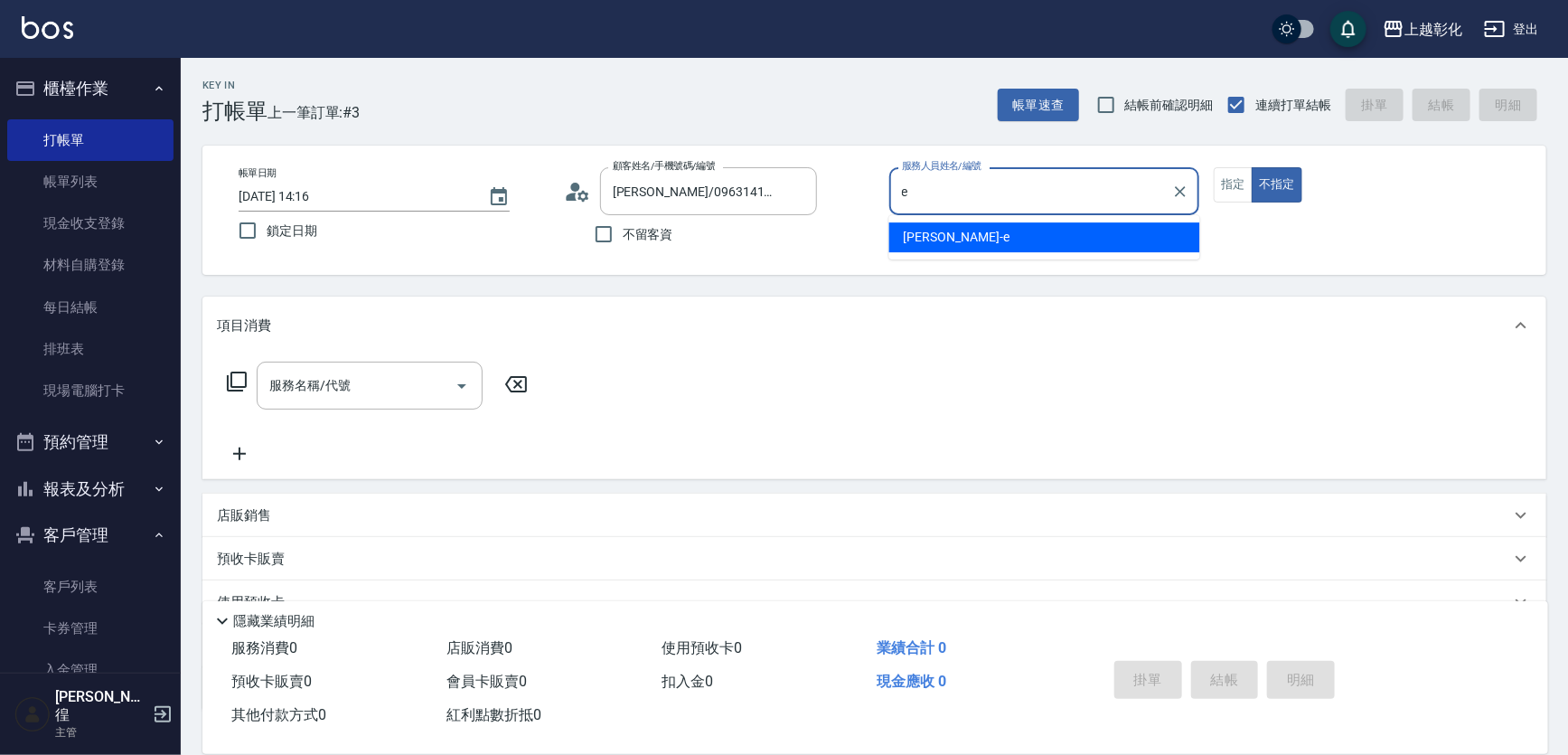
type input "[PERSON_NAME]-e"
type button "false"
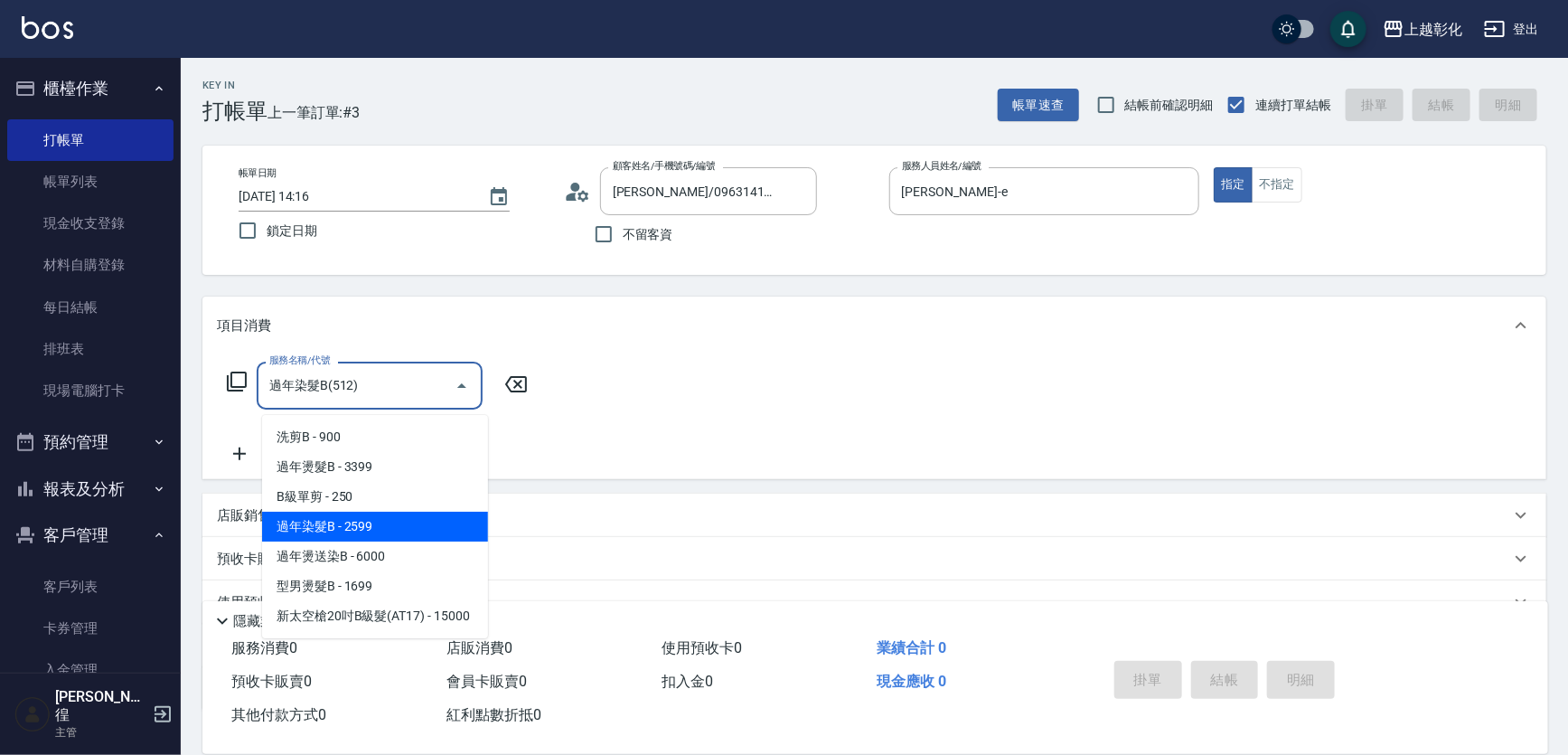
type input "過年染髮B(512)"
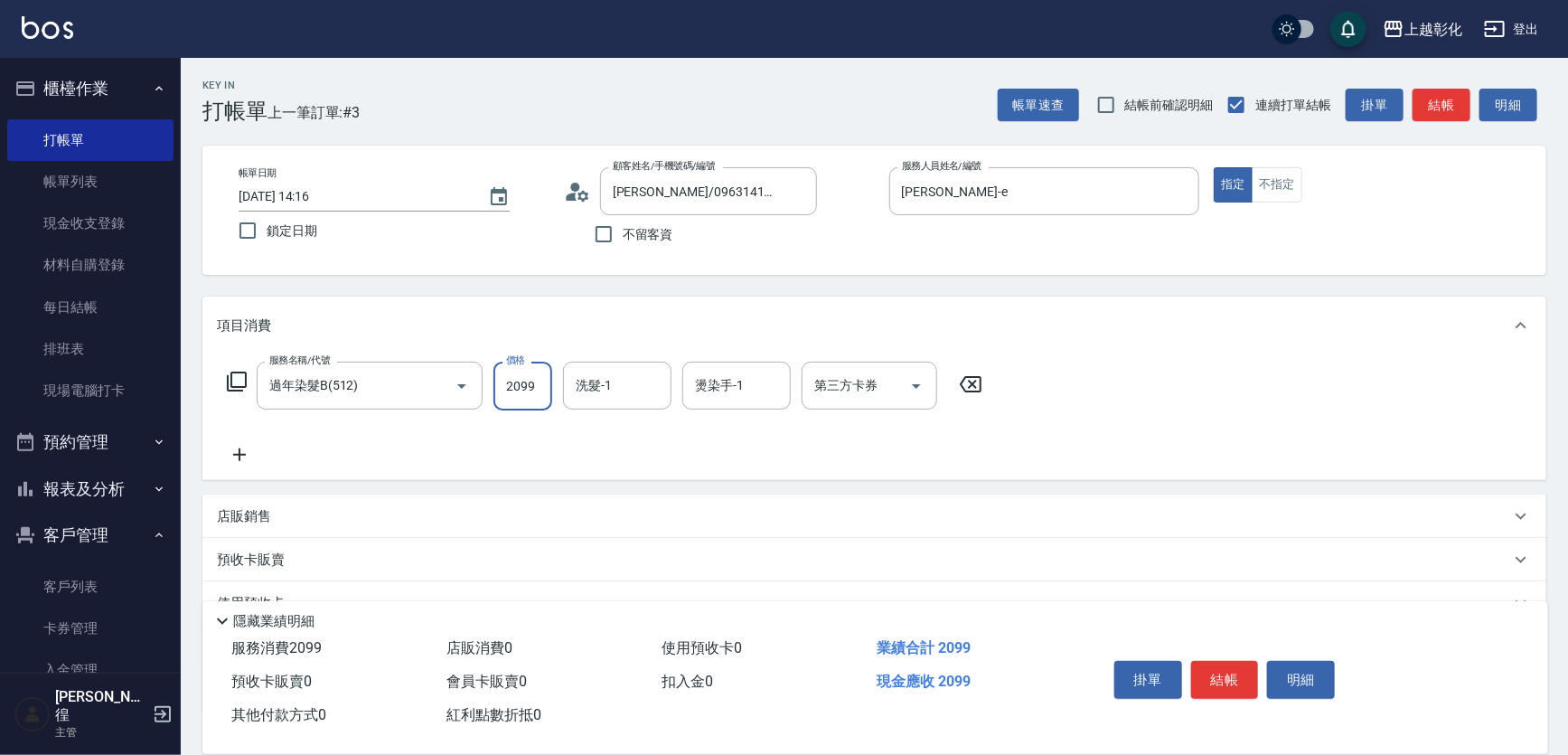
type input "2099"
type input "[PERSON_NAME]-41"
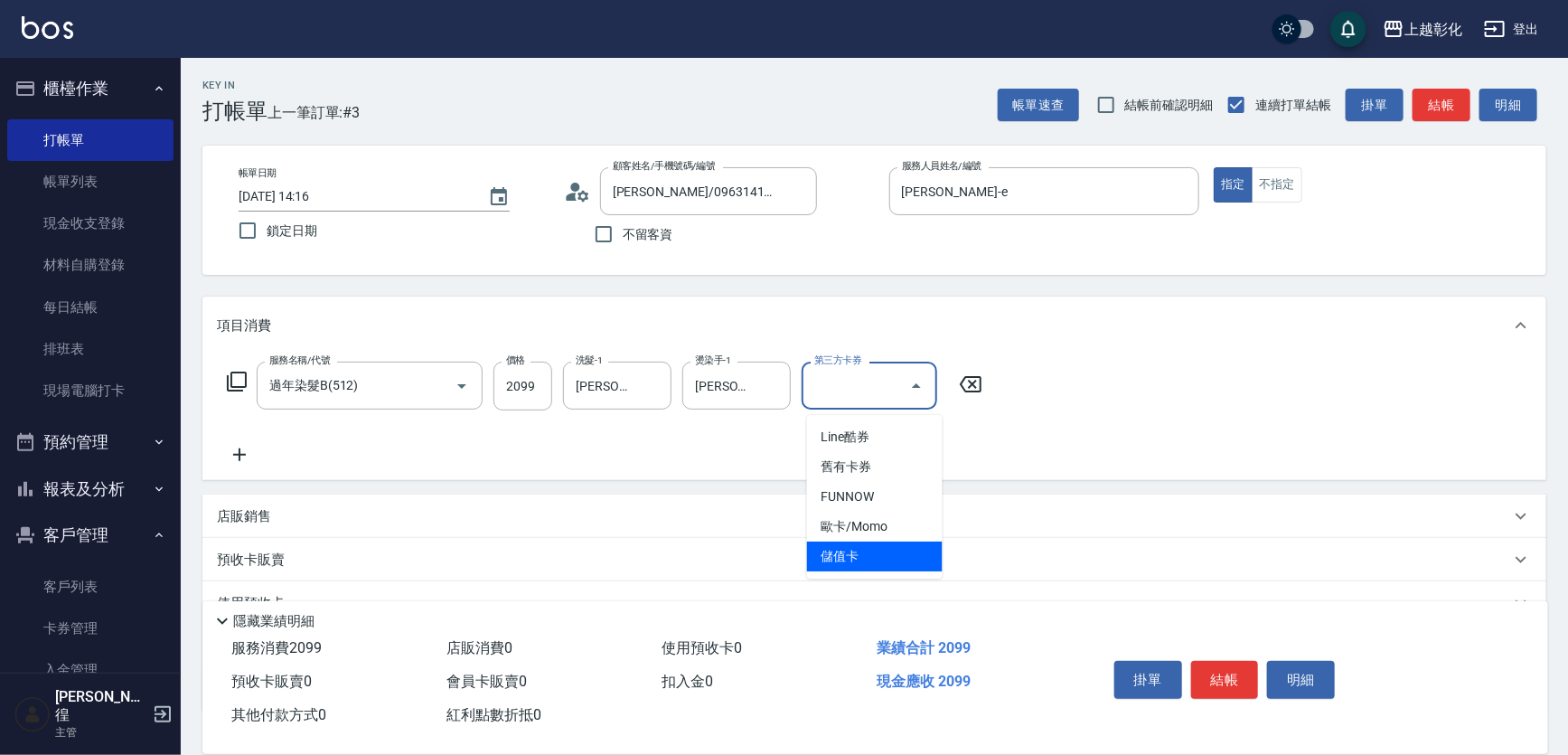
type input "儲值卡"
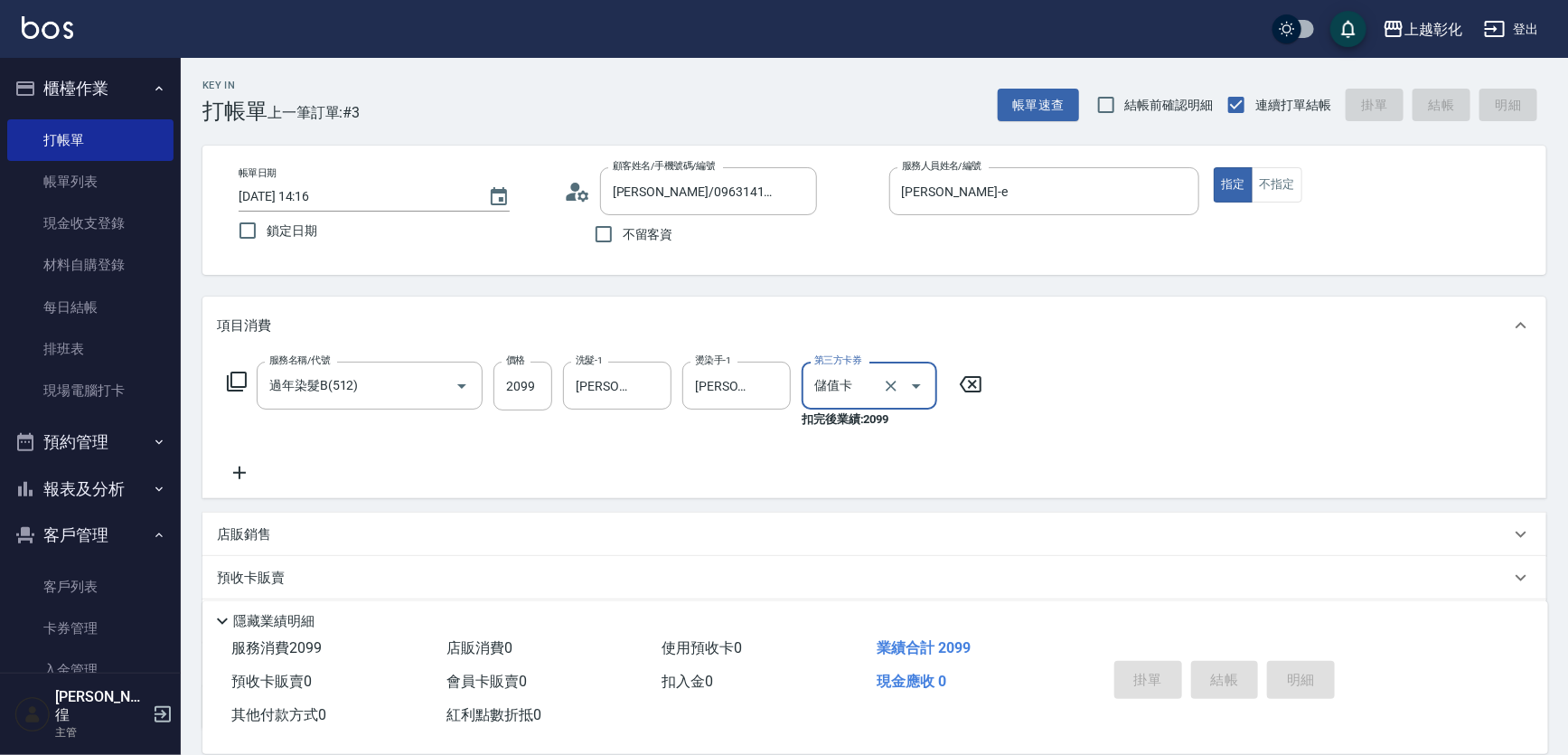
type input "[DATE] 14:17"
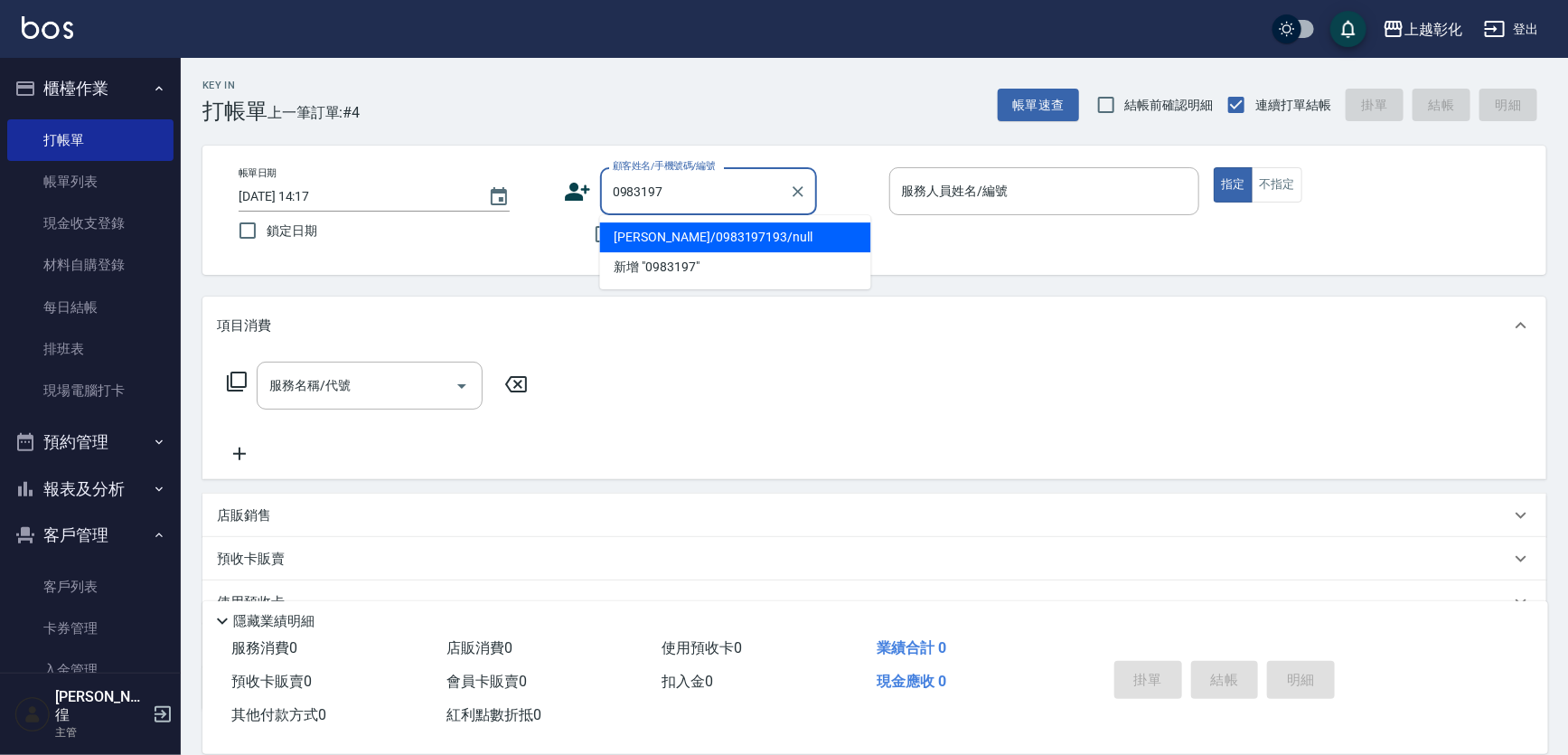
type input "[PERSON_NAME]/0983197193/null"
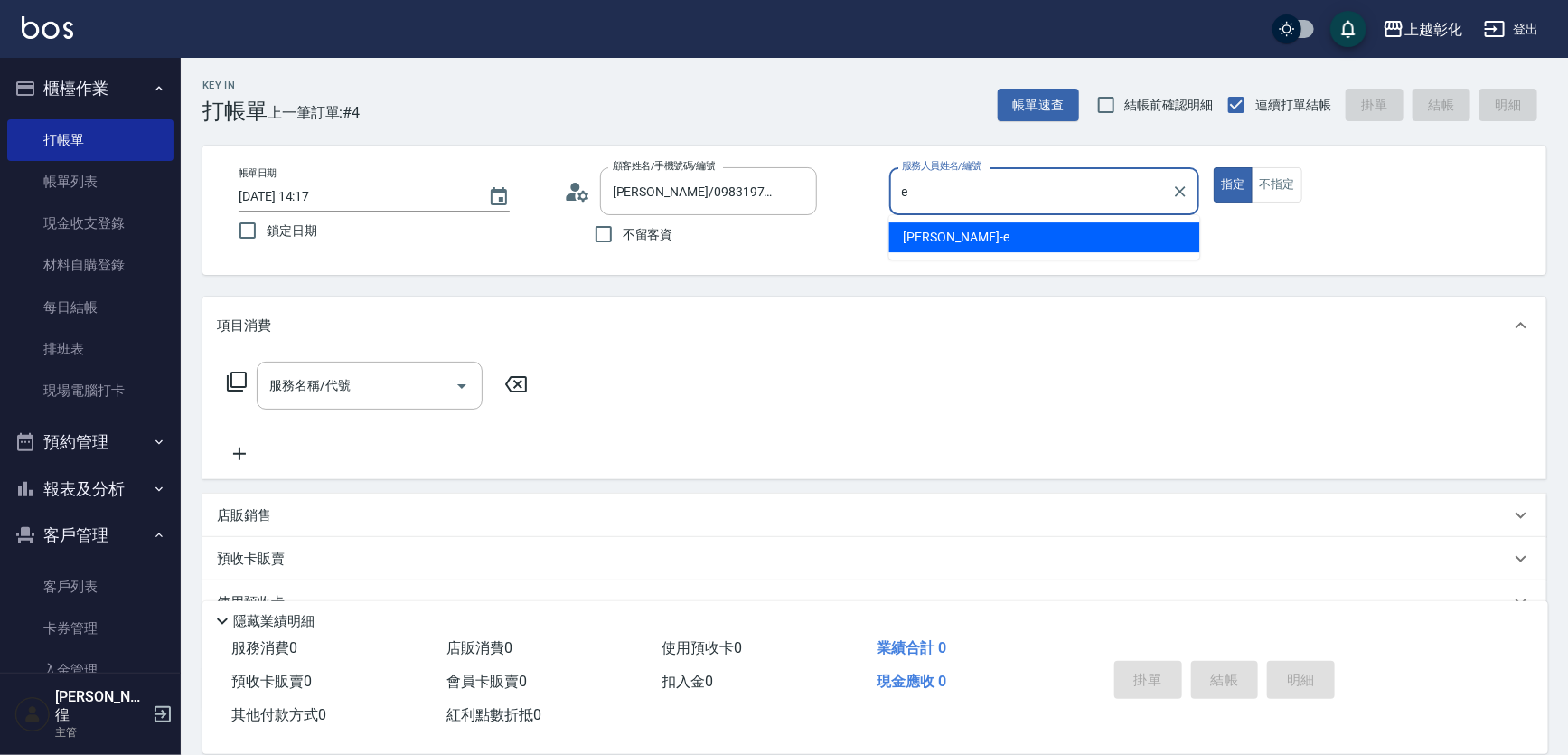
type input "[PERSON_NAME]-e"
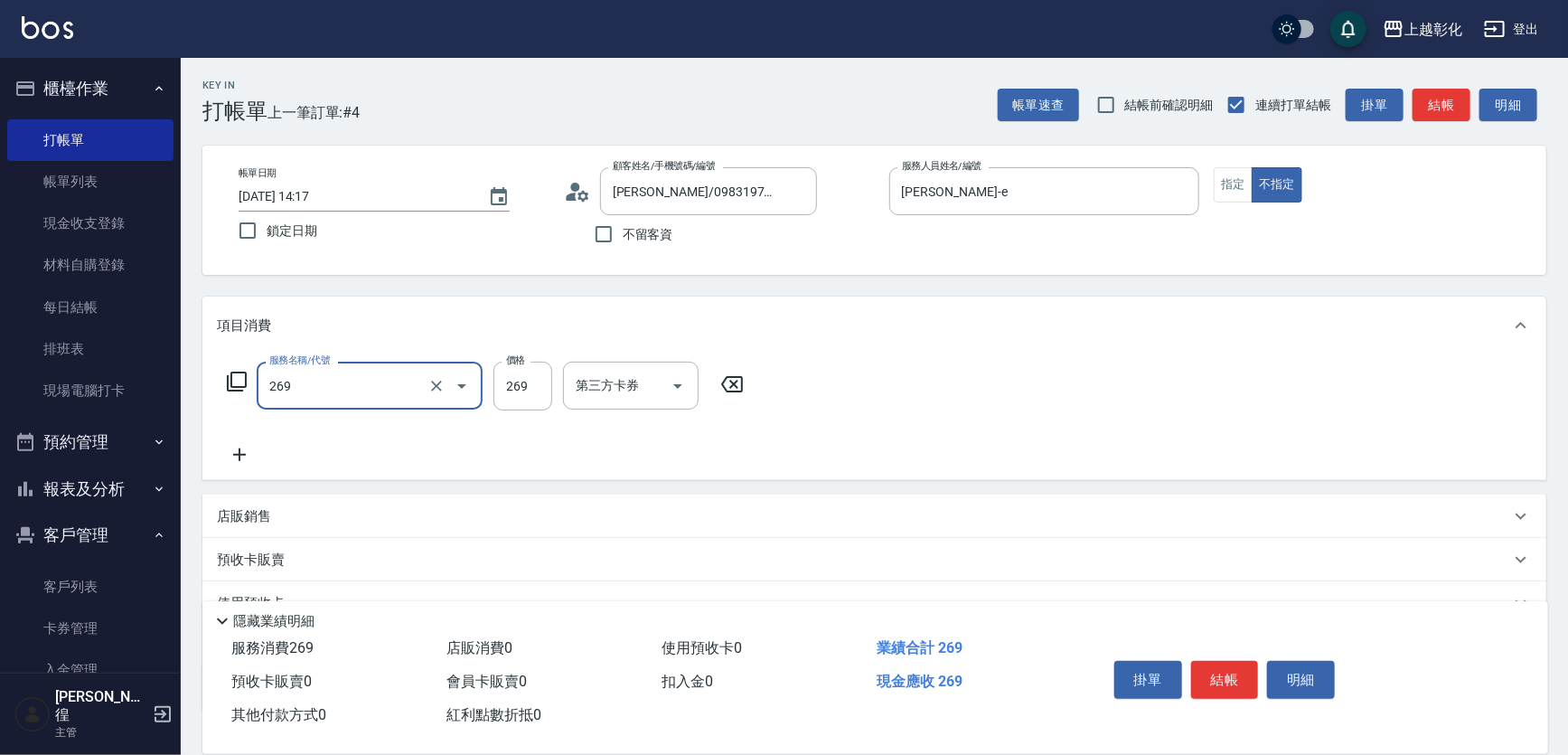
type input "一般洗剪(269)"
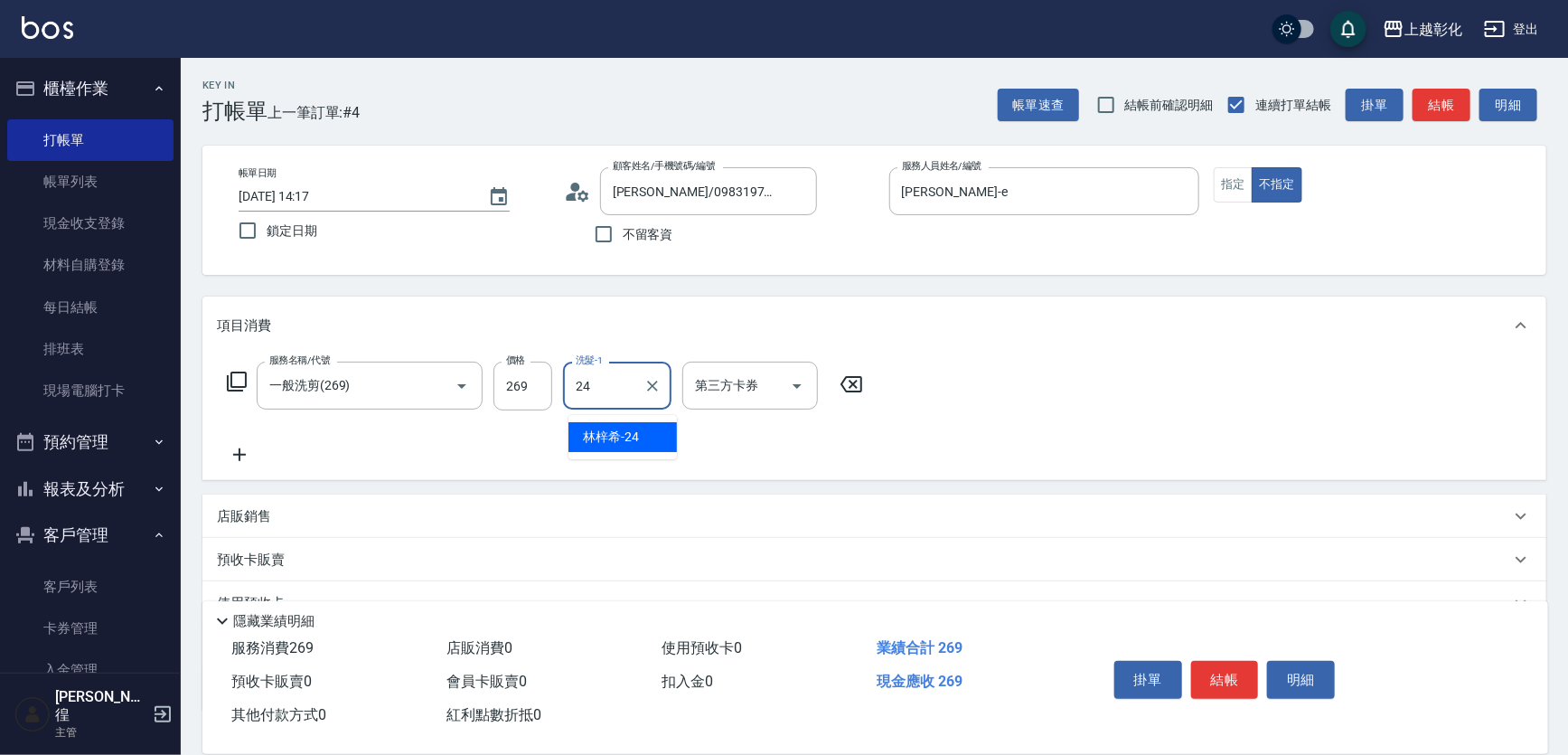
type input "[PERSON_NAME]-24"
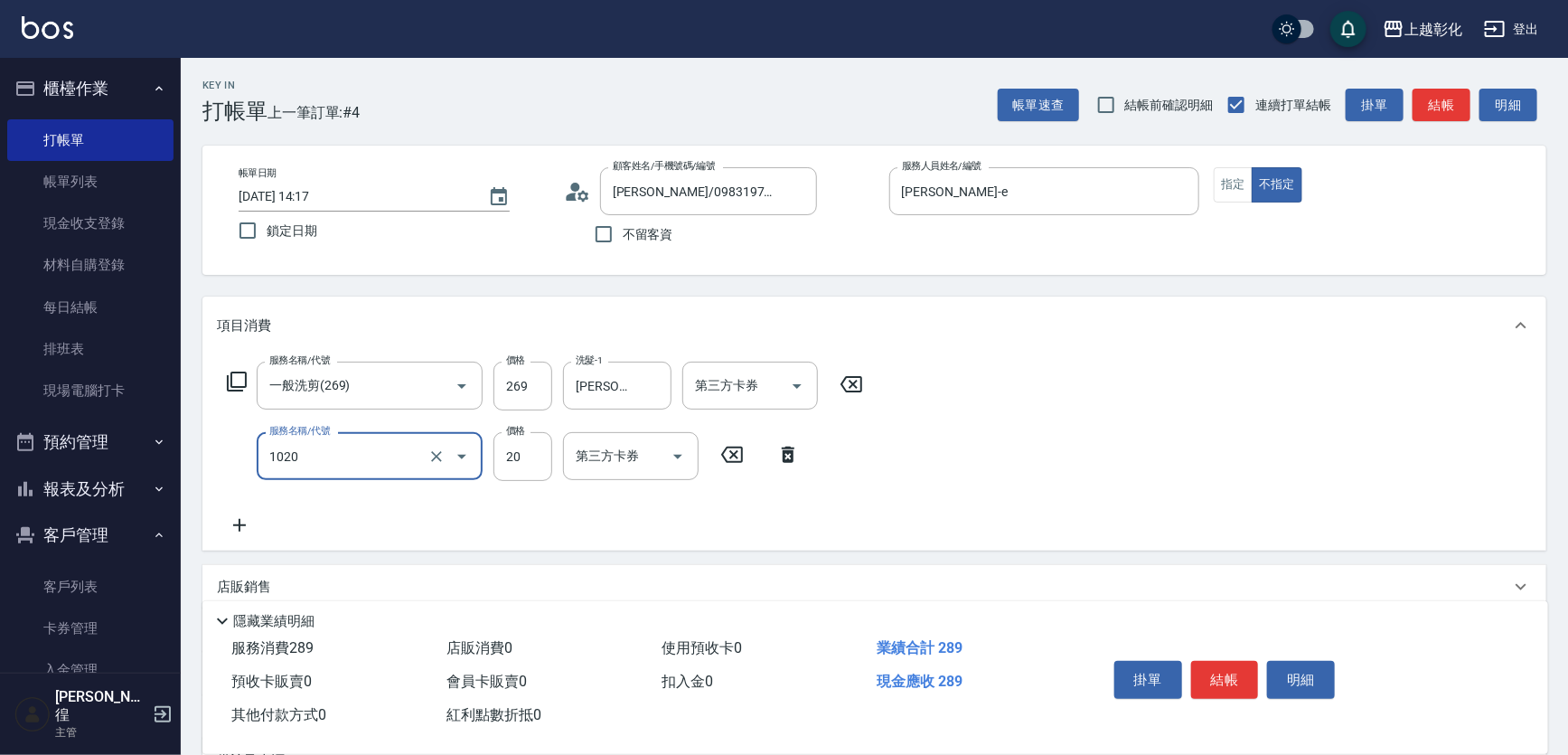
type input "潤絲(1020)"
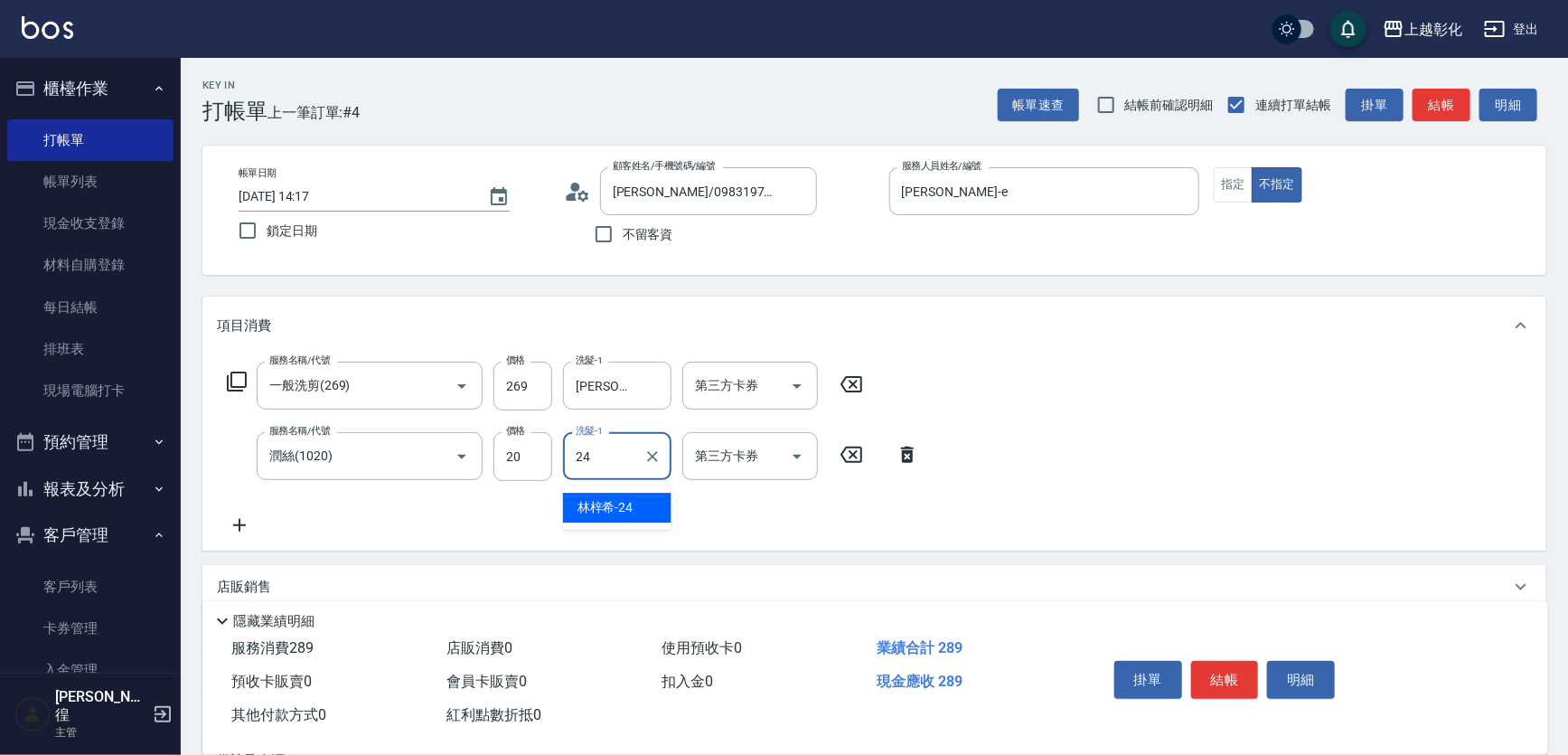
type input "[PERSON_NAME]-24"
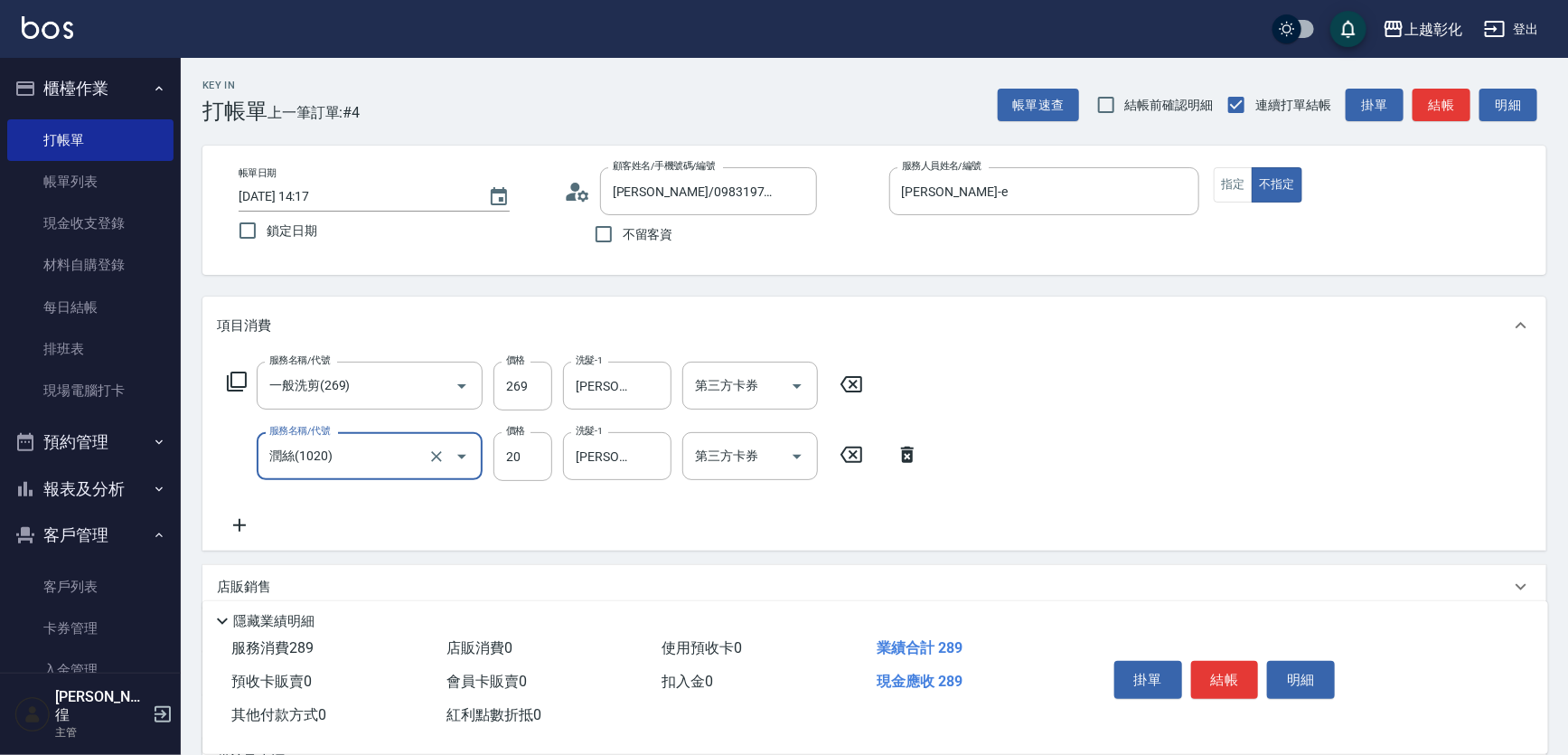
click at [351, 470] on input "潤絲(1020)" at bounding box center [344, 455] width 159 height 31
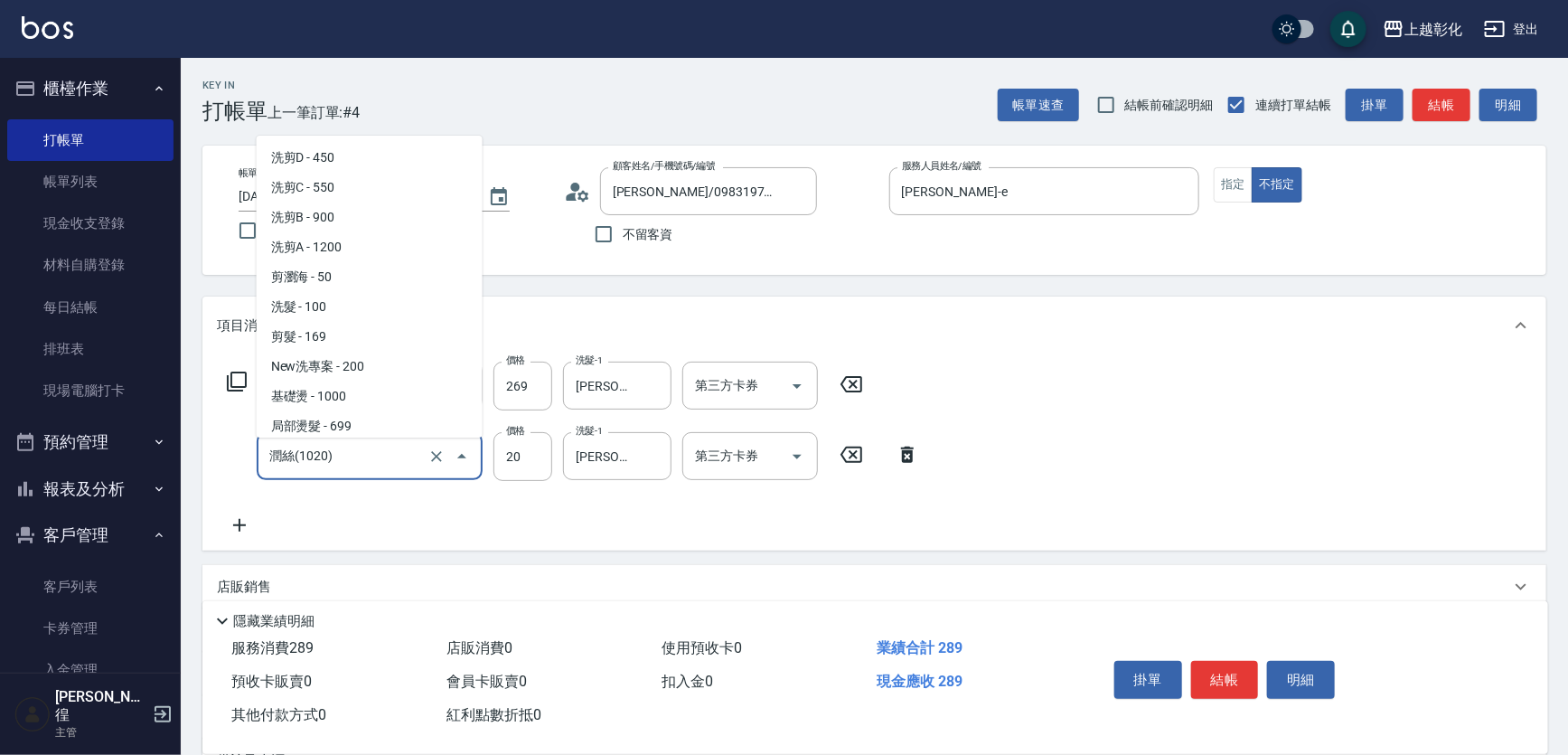
click at [351, 470] on input "潤絲(1020)" at bounding box center [344, 455] width 159 height 31
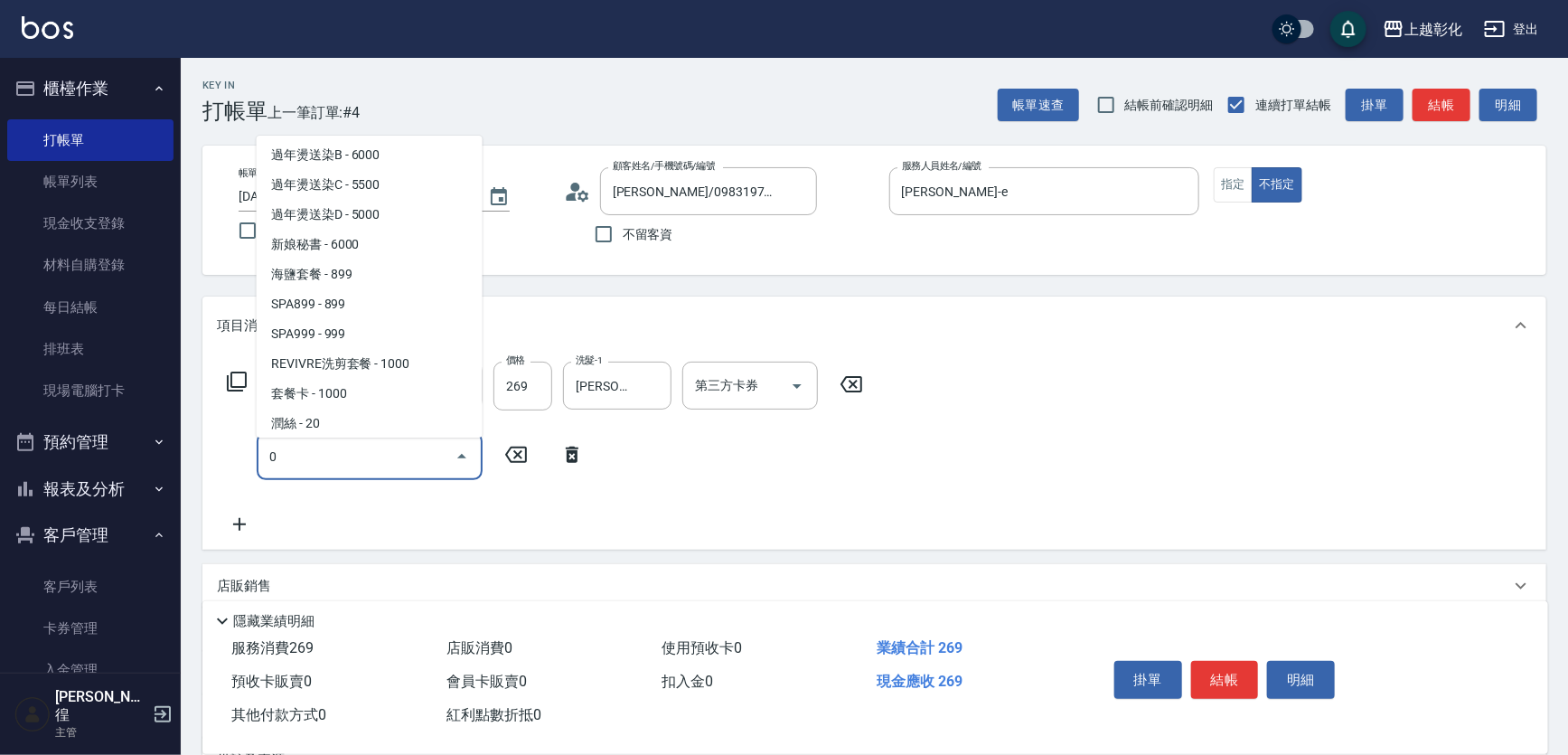
scroll to position [8, 0]
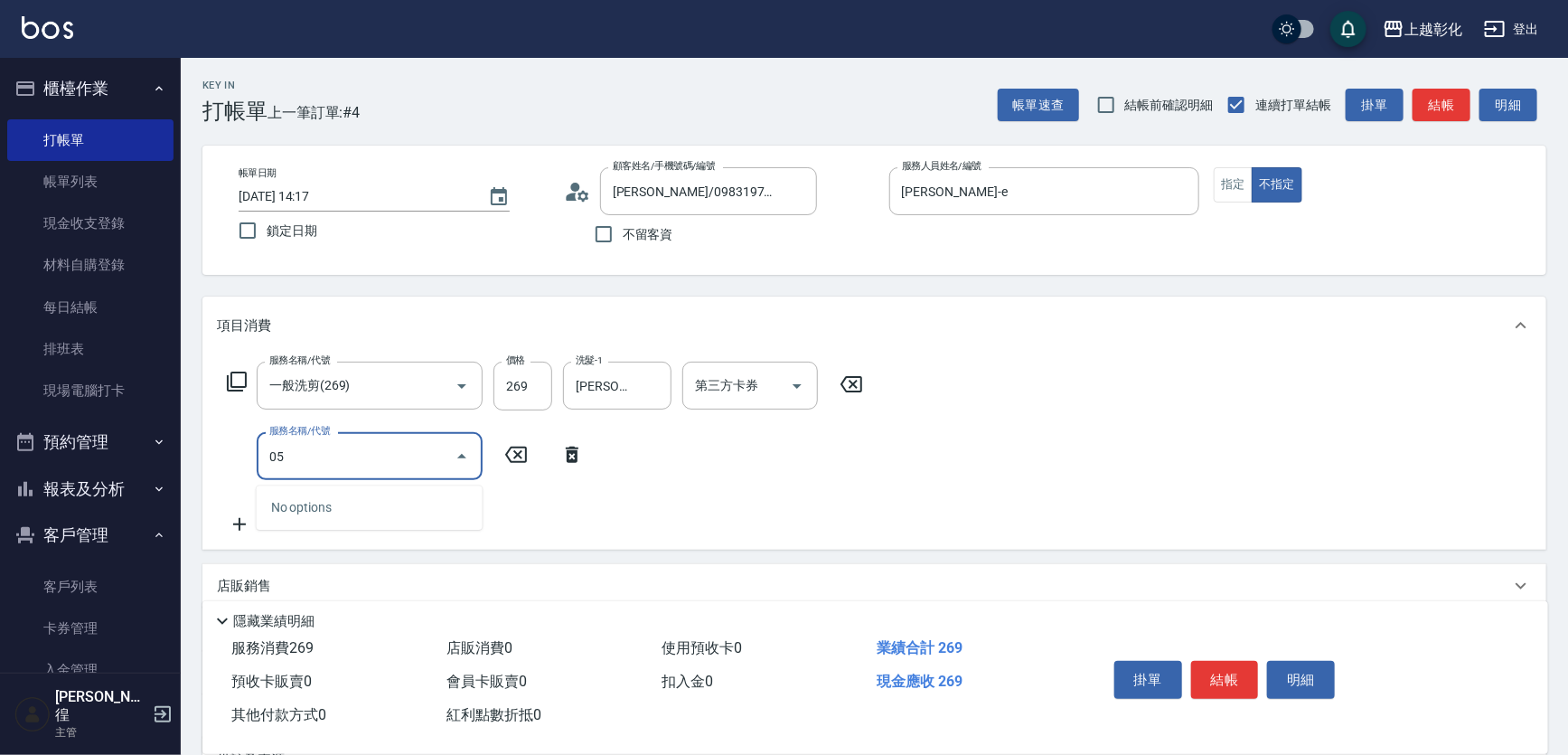
type input "0"
type input "精油(1050)"
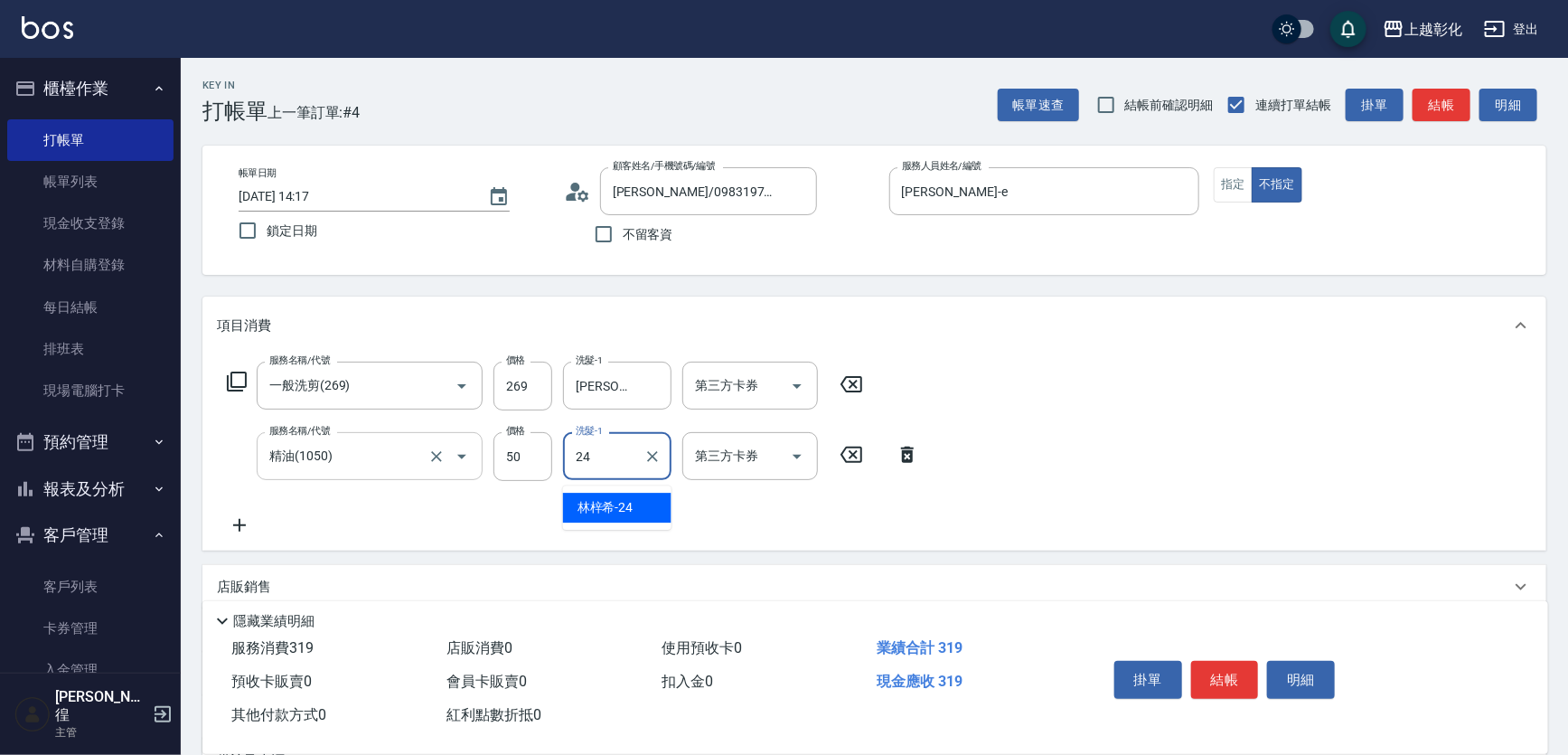
type input "[PERSON_NAME]-24"
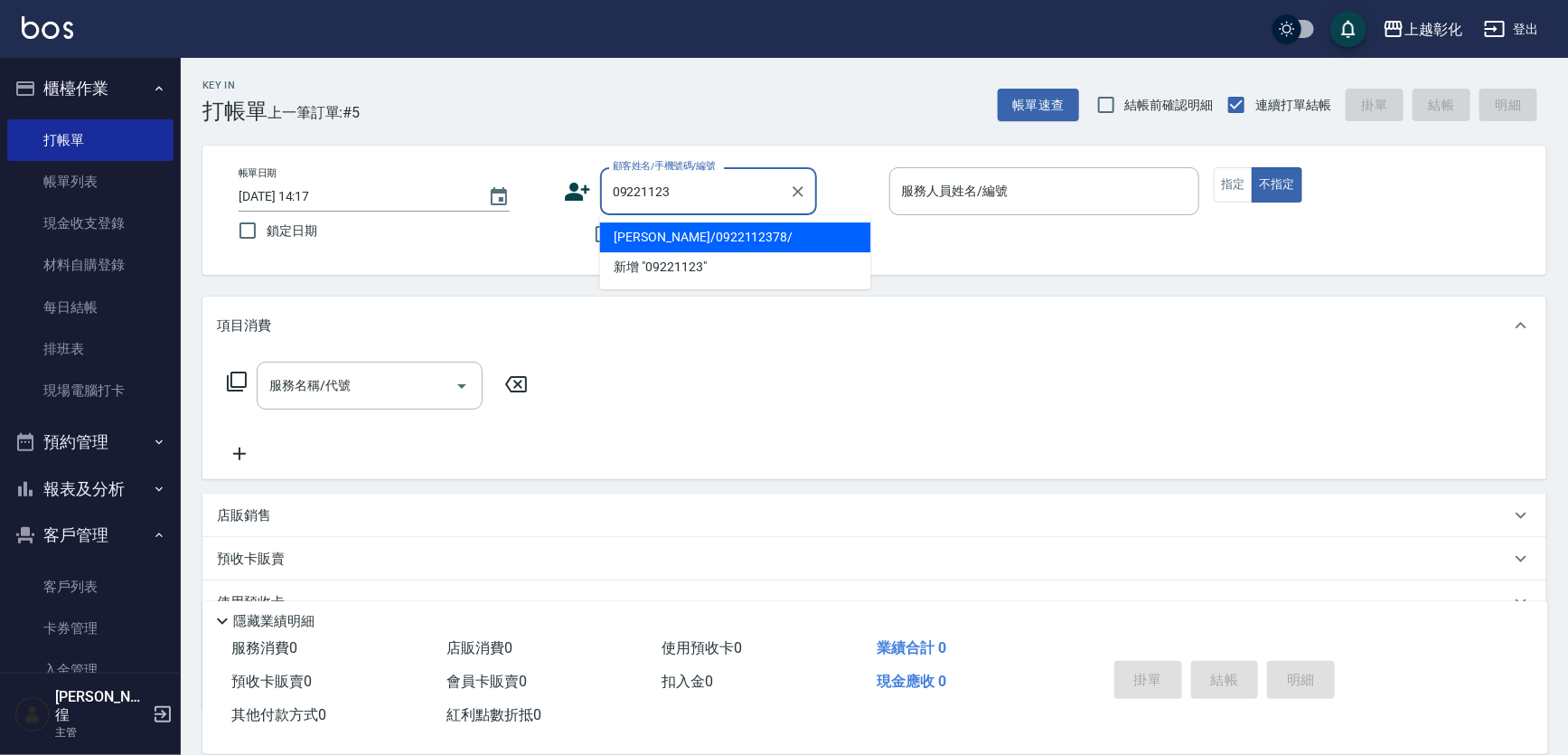
type input "[PERSON_NAME]/0922112378/"
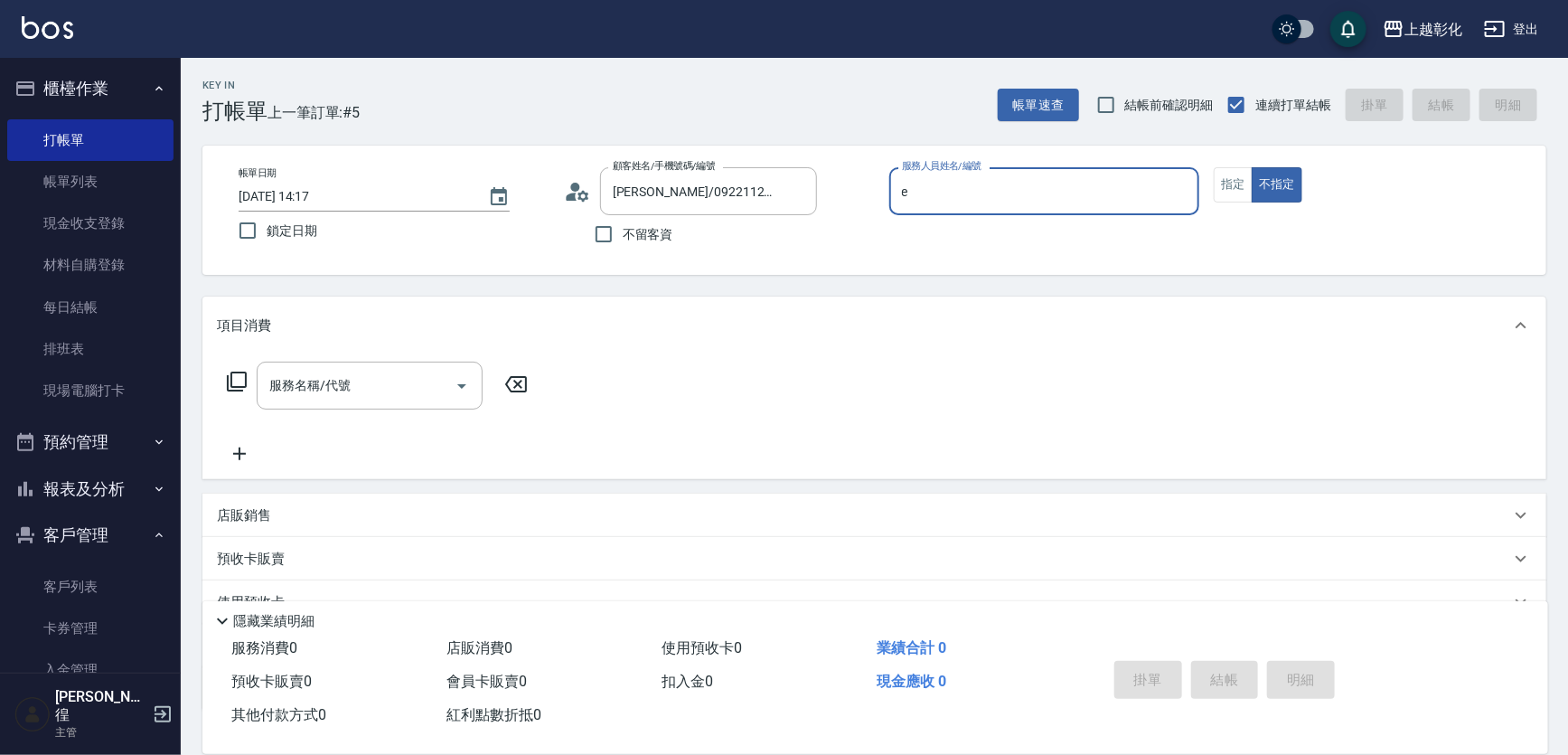
type input "[PERSON_NAME]-e"
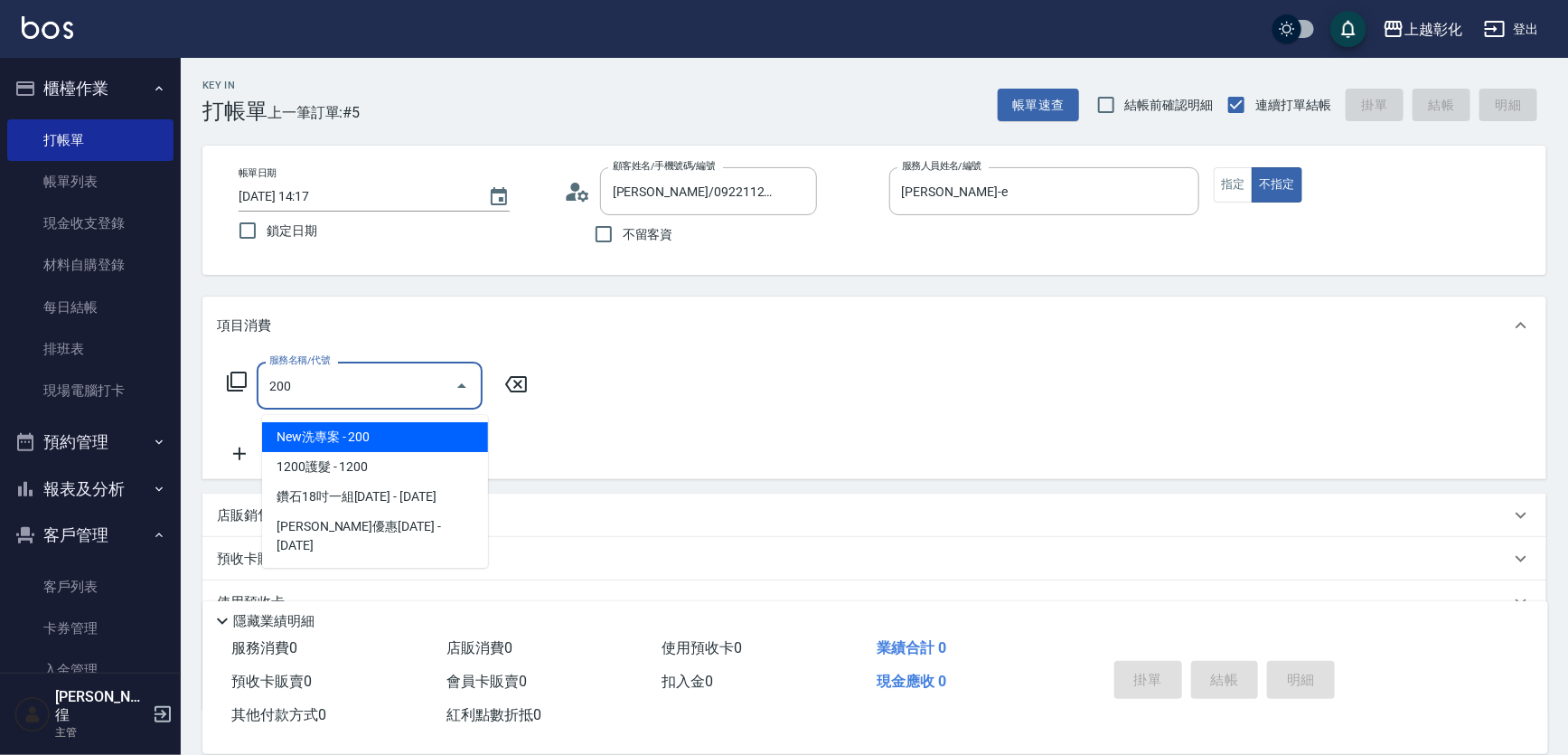
type input "New洗專案(200)"
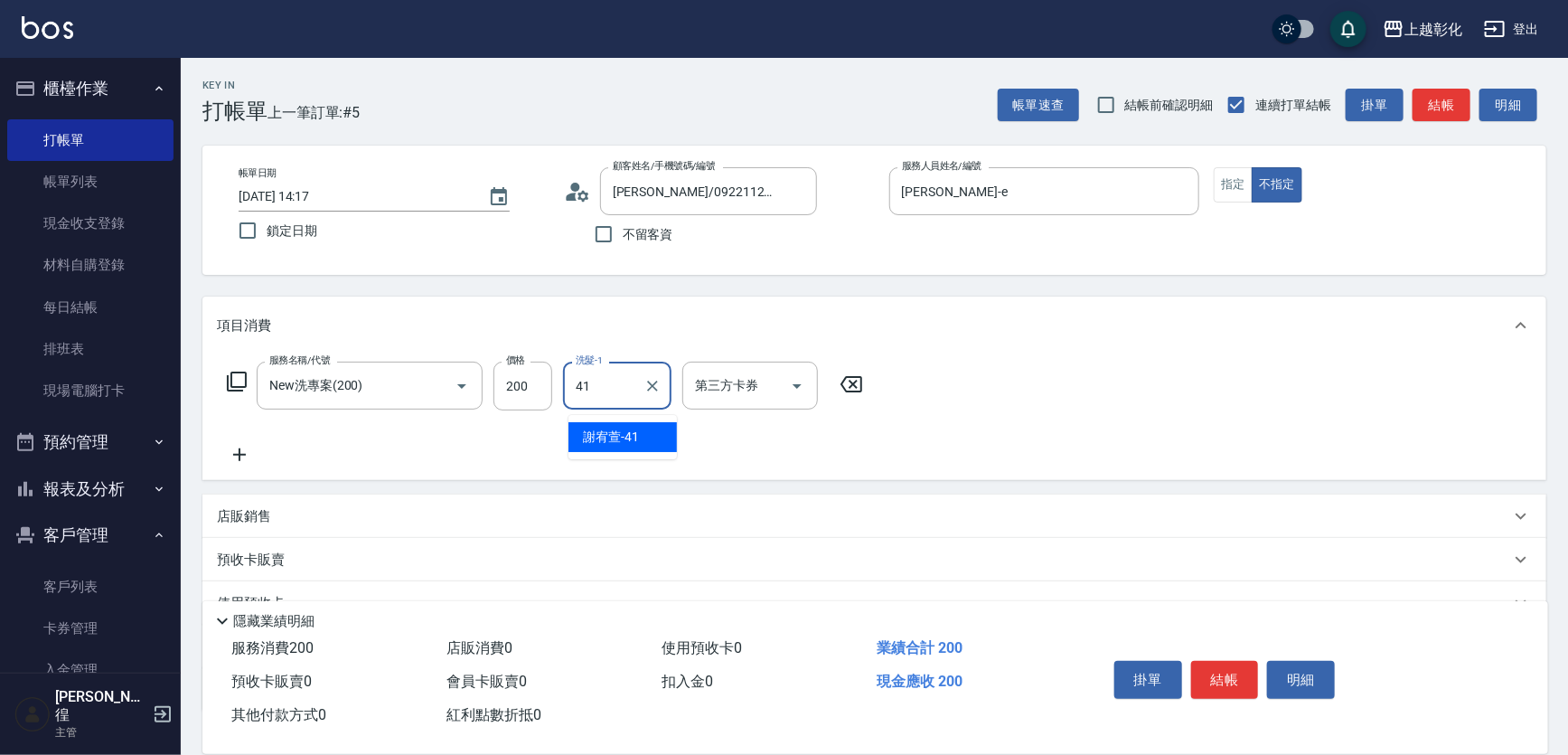
type input "[PERSON_NAME]-41"
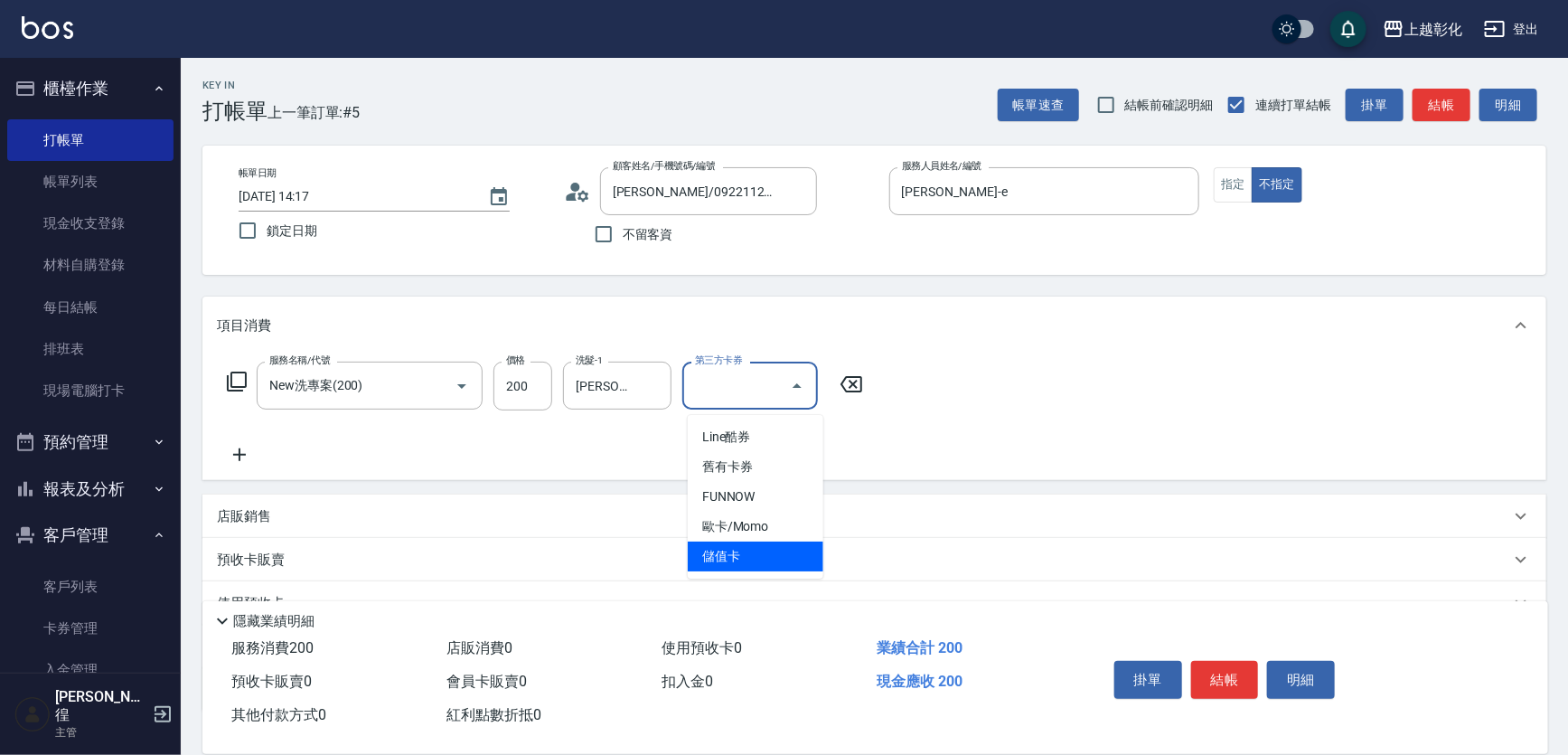
type input "儲值卡"
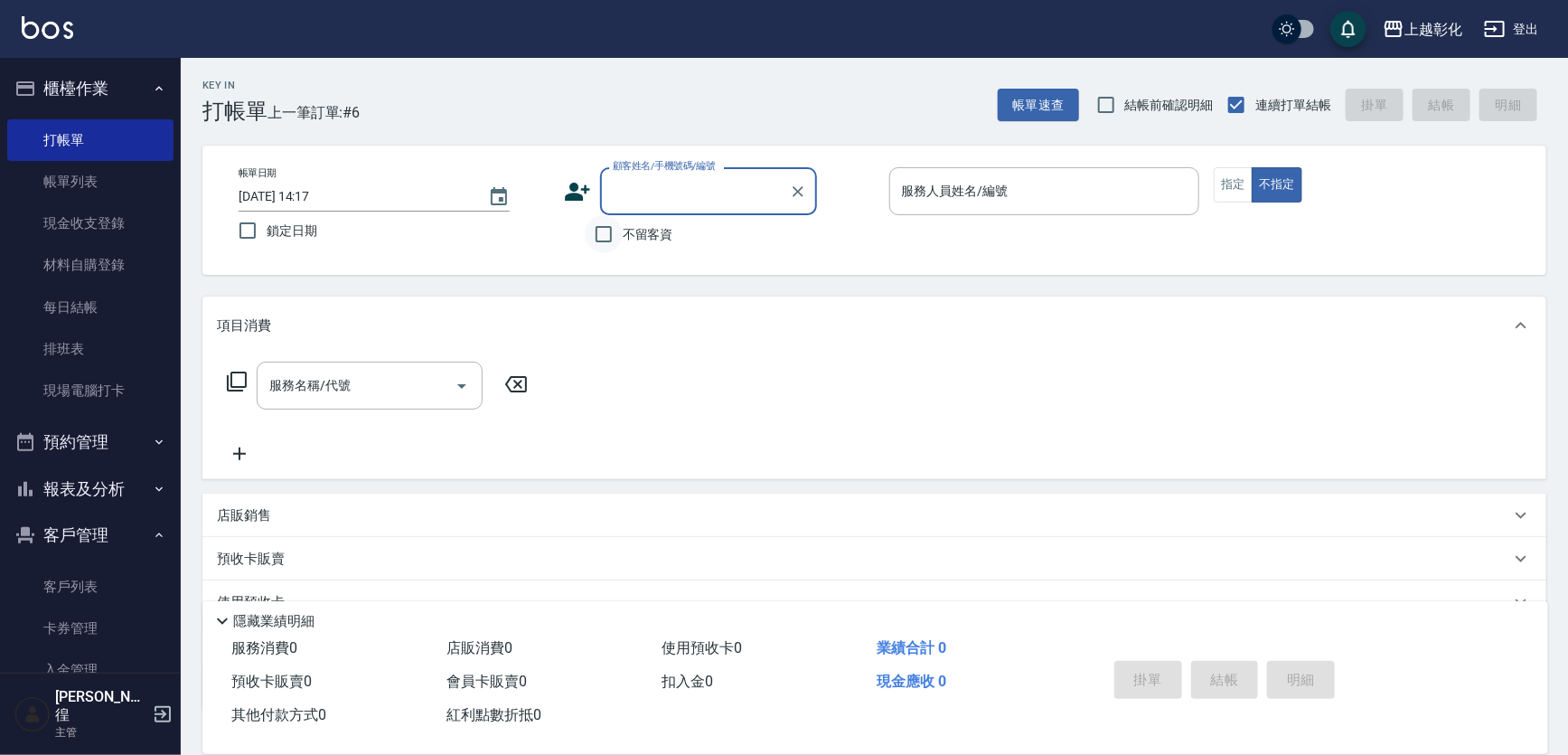
click at [622, 220] on input "不留客資" at bounding box center [604, 234] width 38 height 38
checkbox input "true"
type input "[PERSON_NAME]/0922112378/"
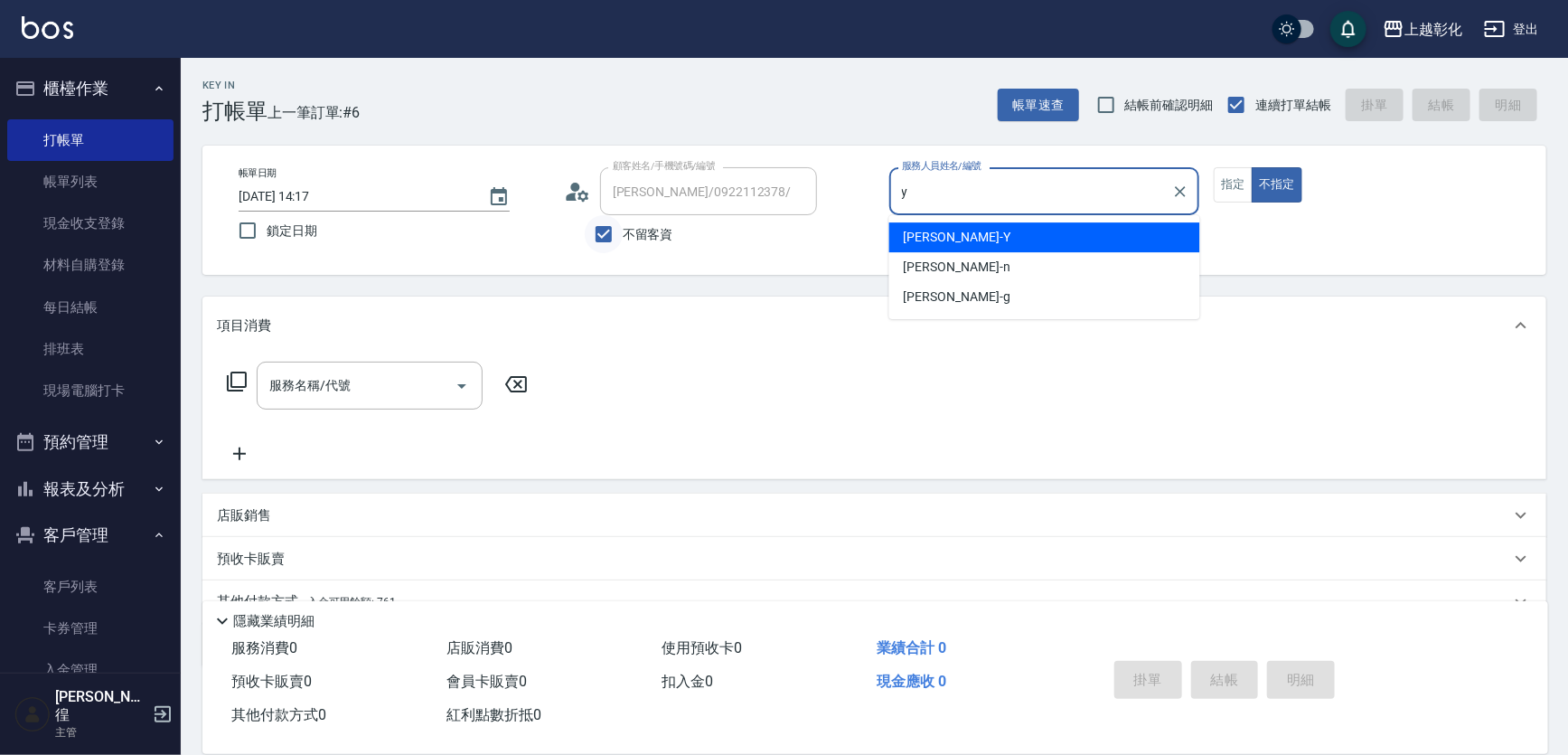
type input "[PERSON_NAME]-Y"
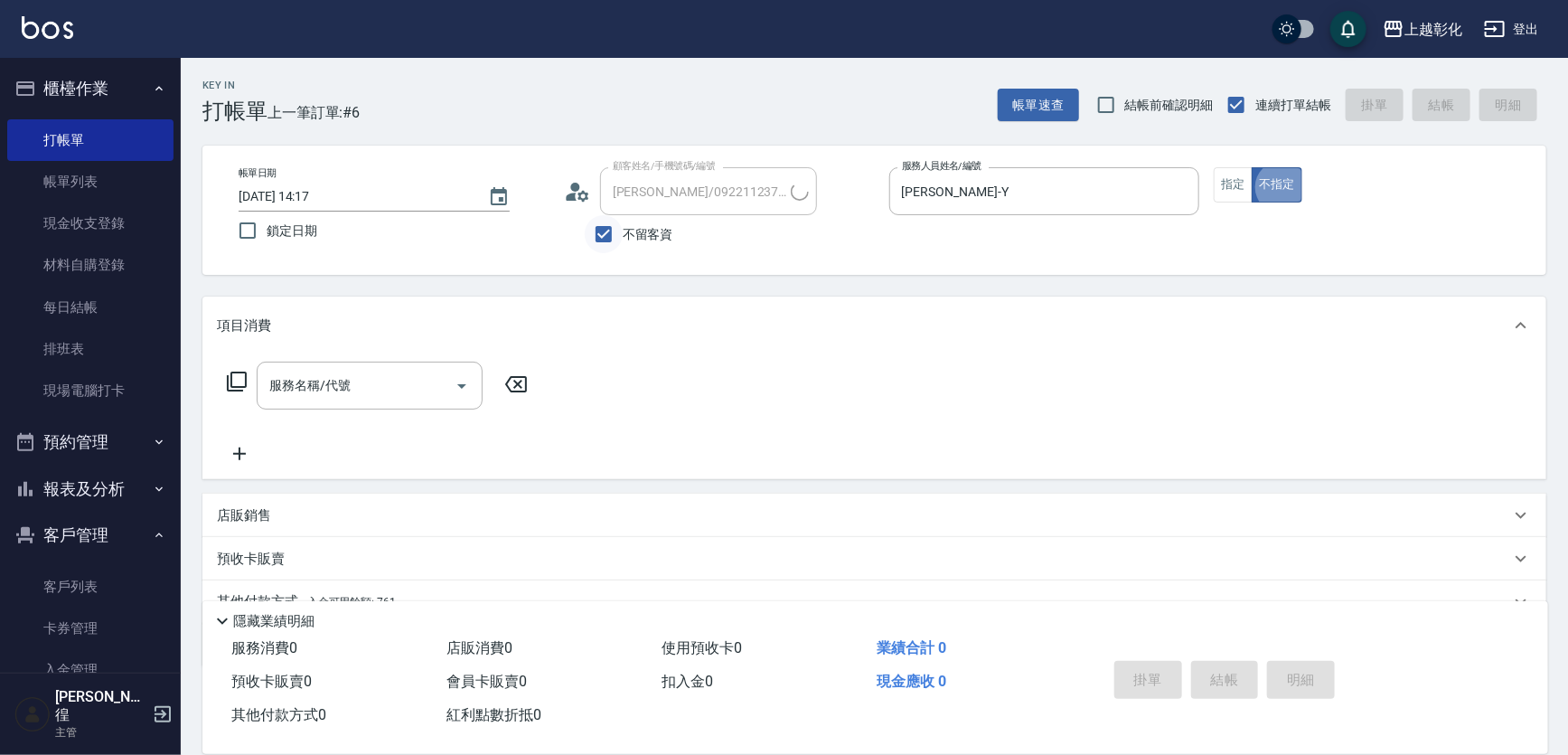
type input "399阿姨/0979208973/"
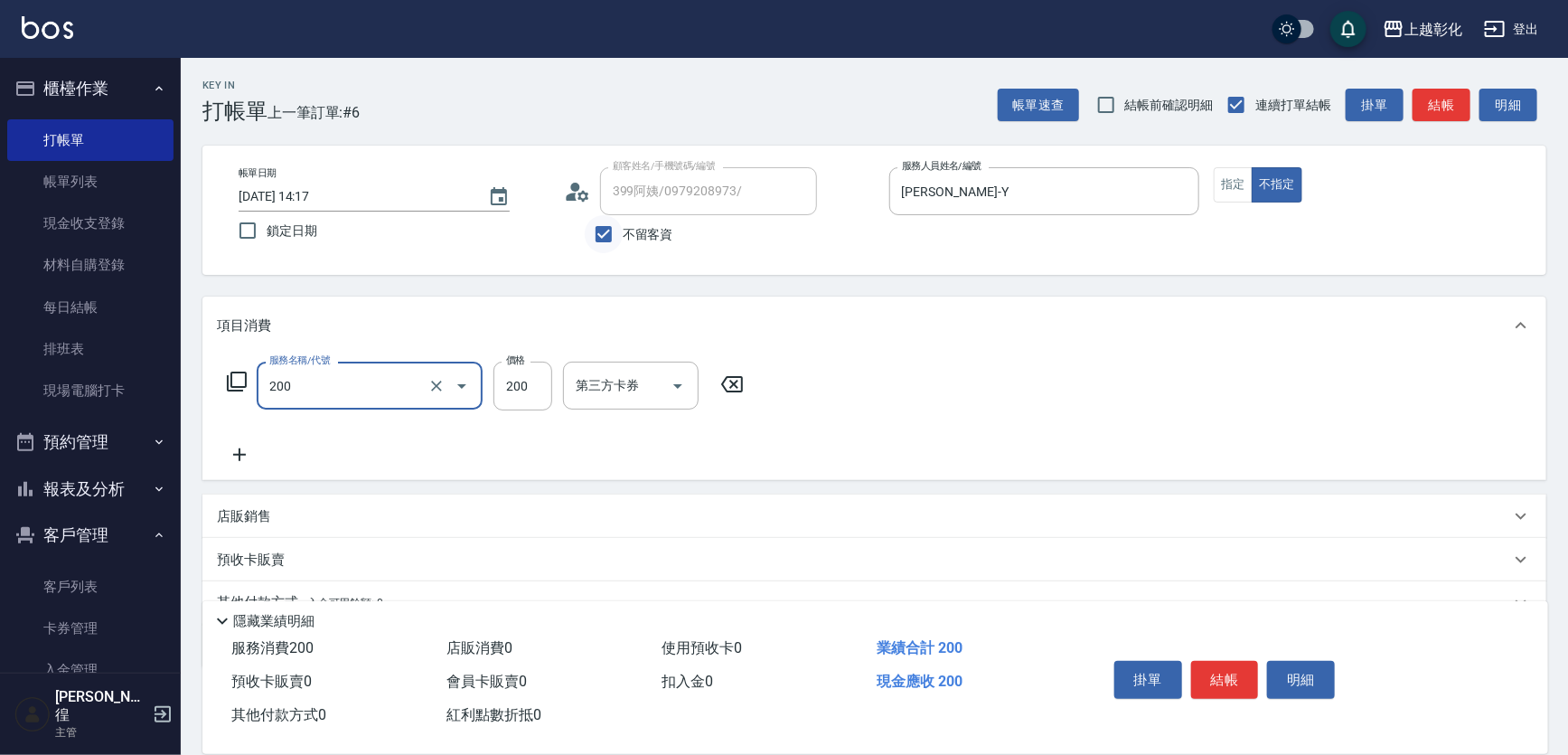
type input "New洗專案(200)"
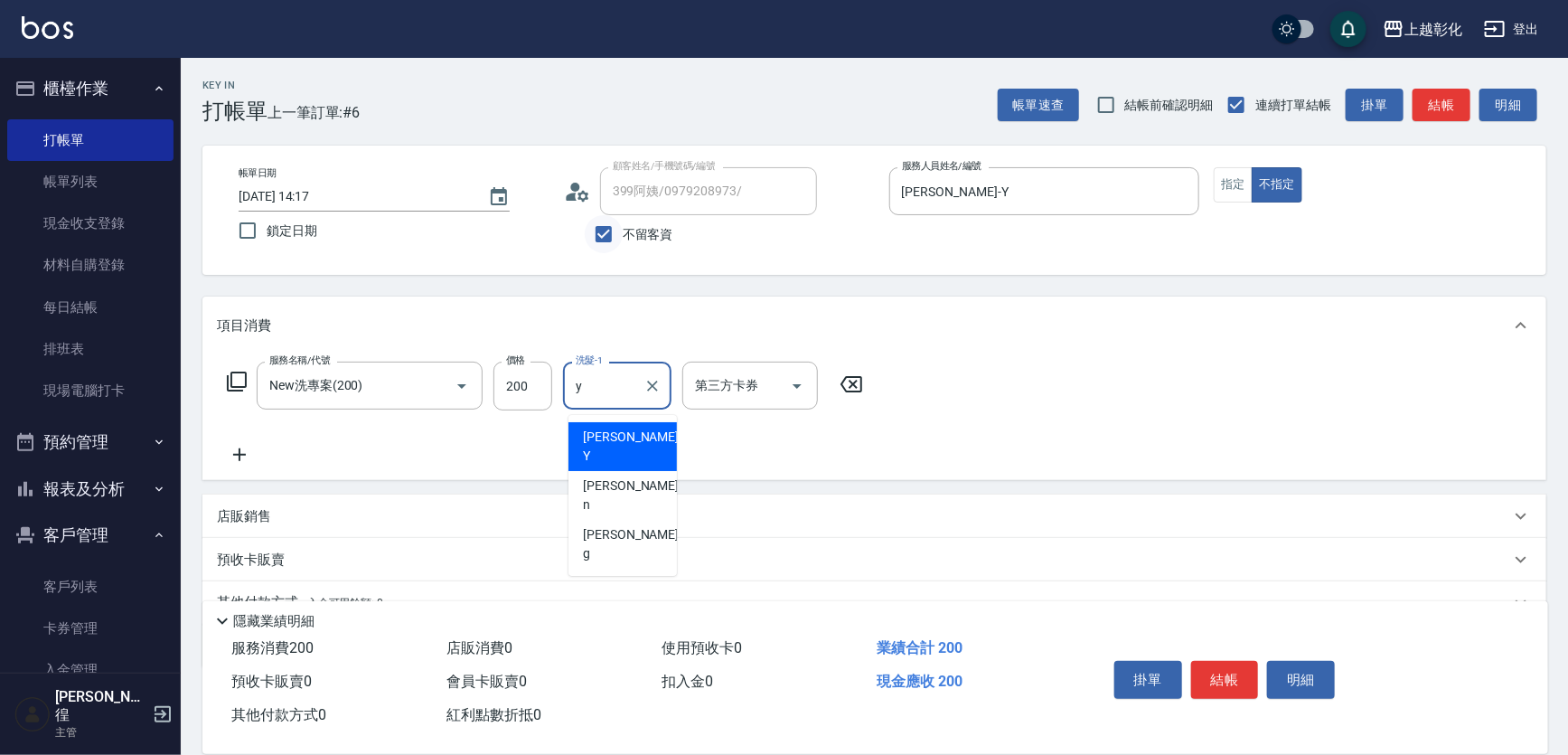
type input "[PERSON_NAME]-Y"
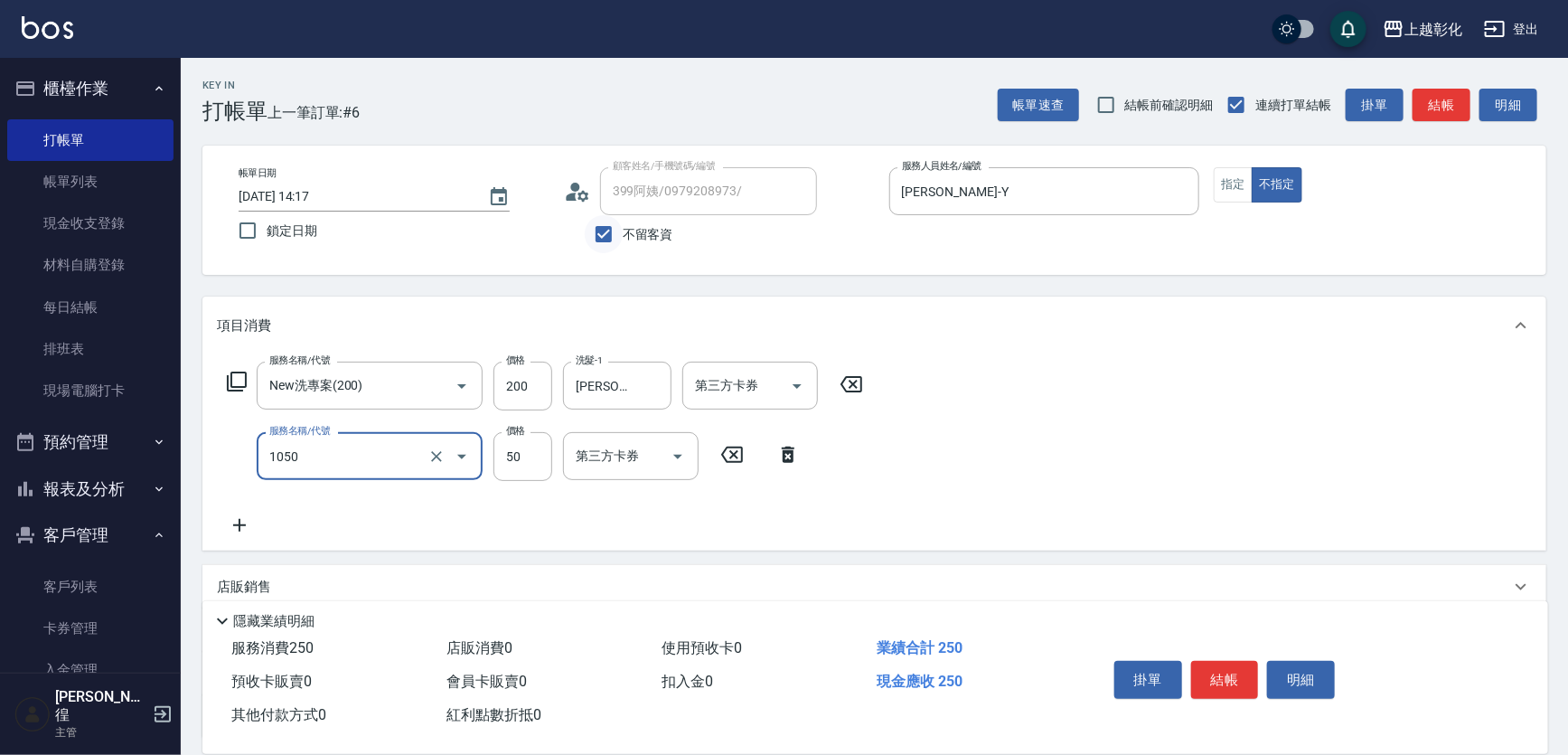
type input "精油(1050)"
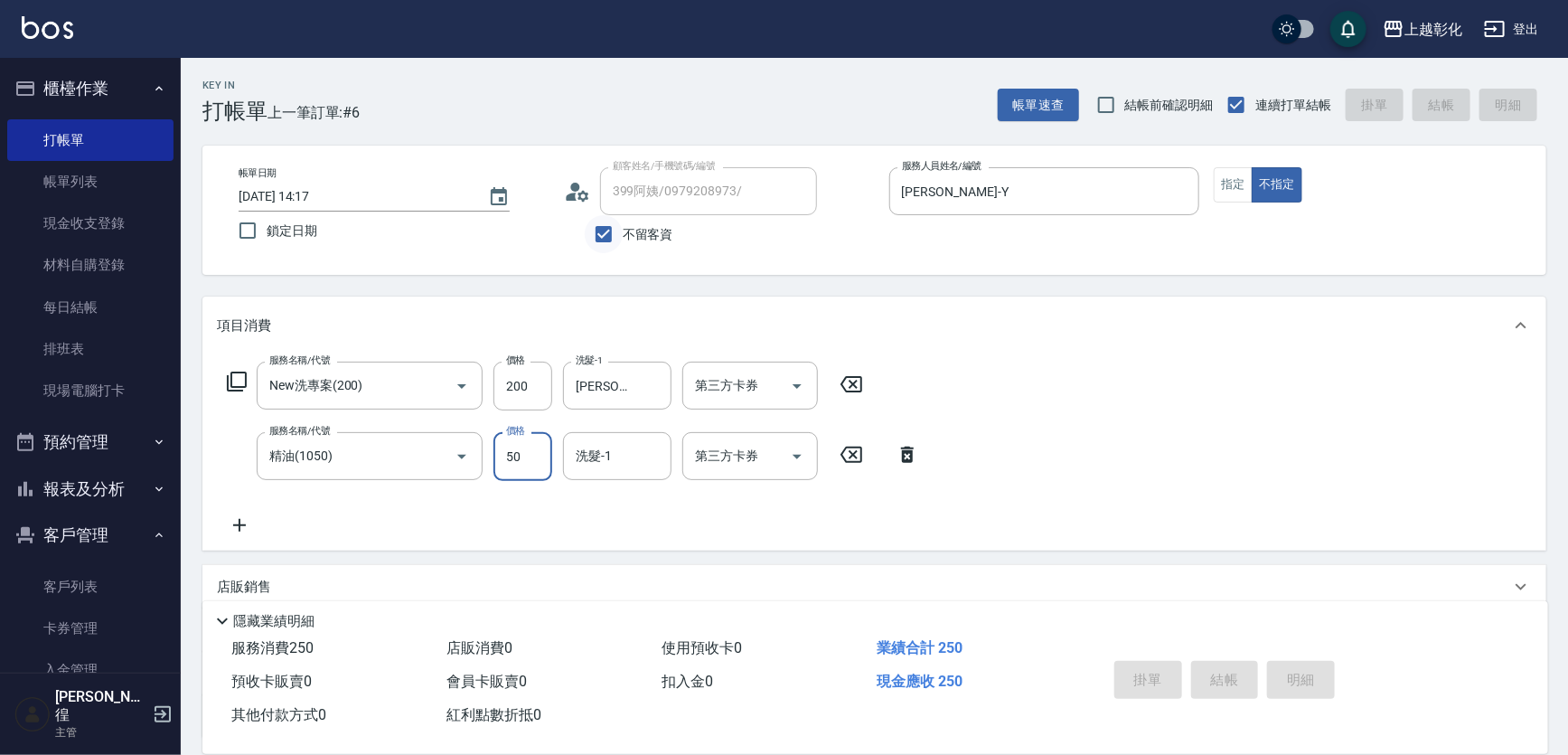
type input "[DATE] 14:18"
